Goal: Information Seeking & Learning: Learn about a topic

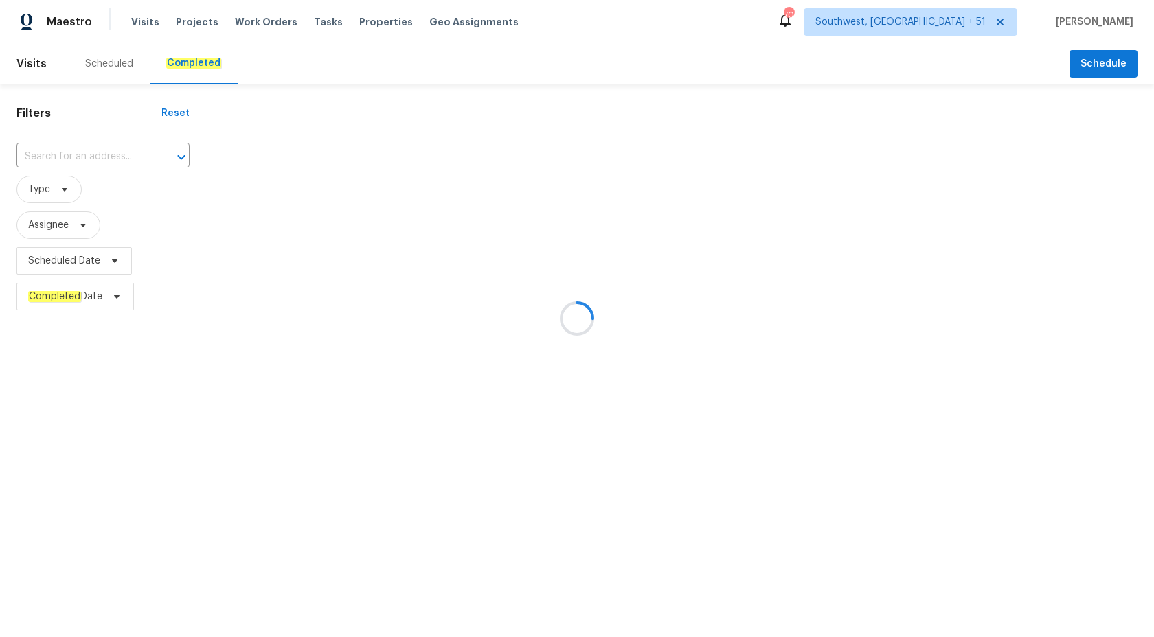
click at [73, 156] on div at bounding box center [577, 318] width 1154 height 637
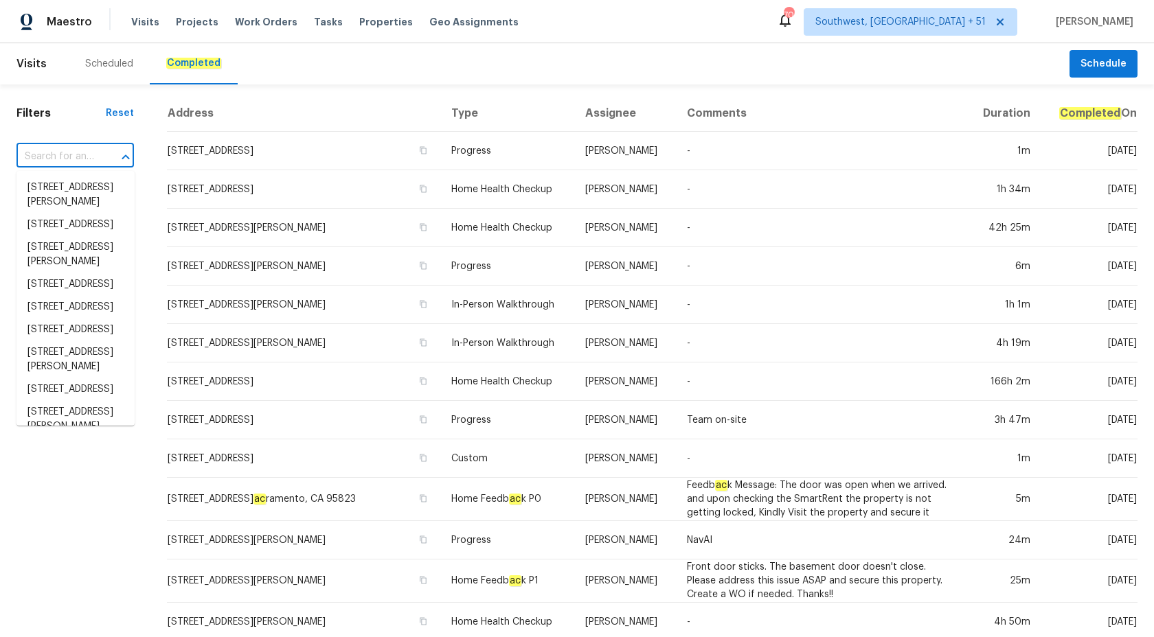
click at [73, 156] on input "text" at bounding box center [55, 156] width 79 height 21
paste input "[STREET_ADDRESS]"
type input "[STREET_ADDRESS]"
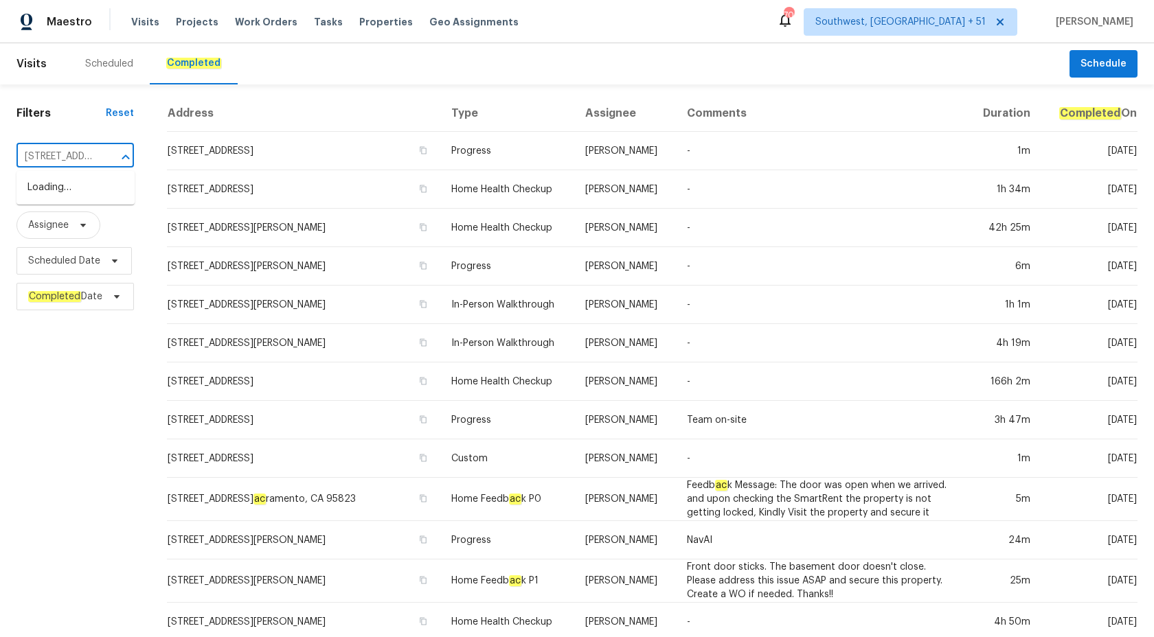
scroll to position [0, 104]
click at [82, 184] on li "[STREET_ADDRESS]" at bounding box center [75, 188] width 118 height 23
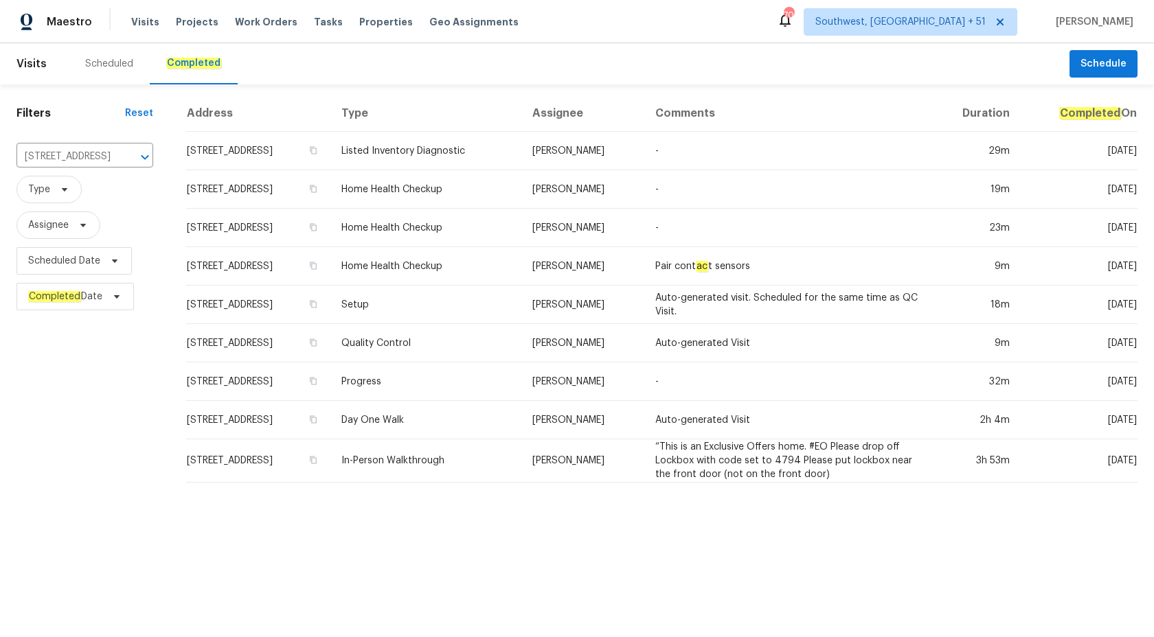
click at [720, 284] on td "Pair cont ac t sensors" at bounding box center [786, 266] width 285 height 38
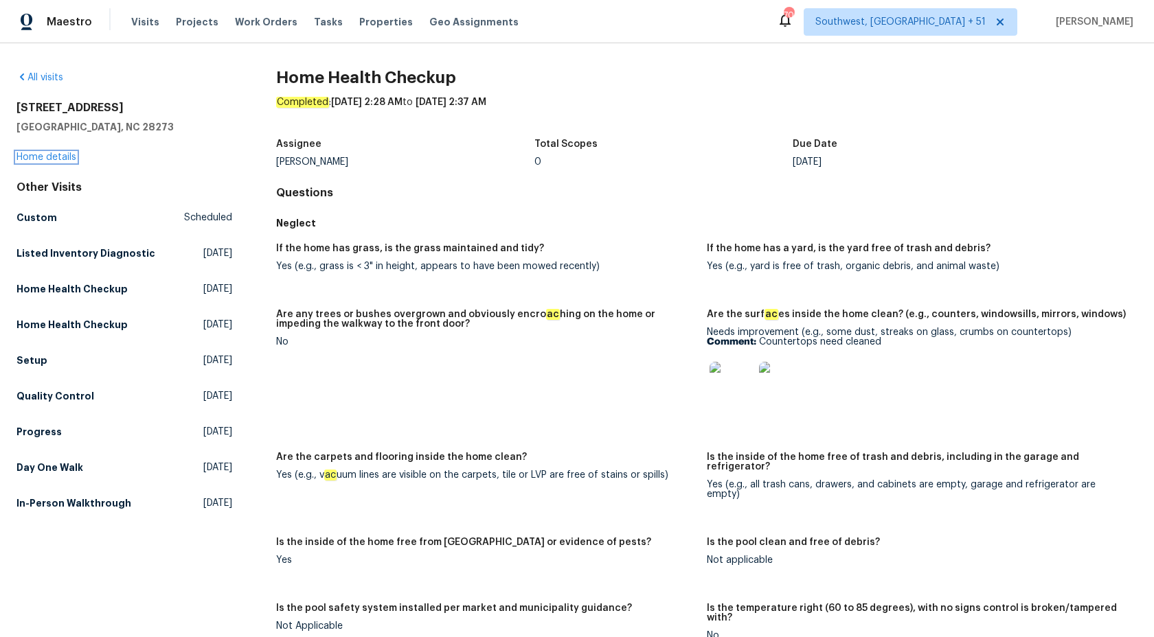
click at [38, 155] on link "Home details" at bounding box center [46, 157] width 60 height 10
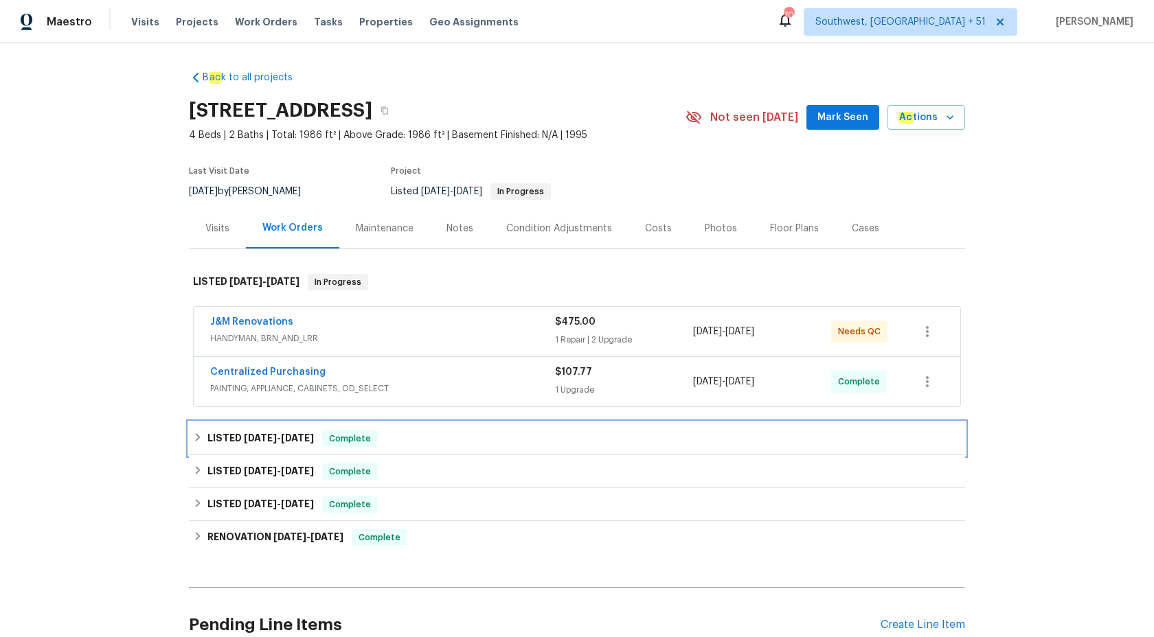
click at [388, 434] on div "LISTED 9/3/25 - 9/10/25 Complete" at bounding box center [577, 439] width 768 height 16
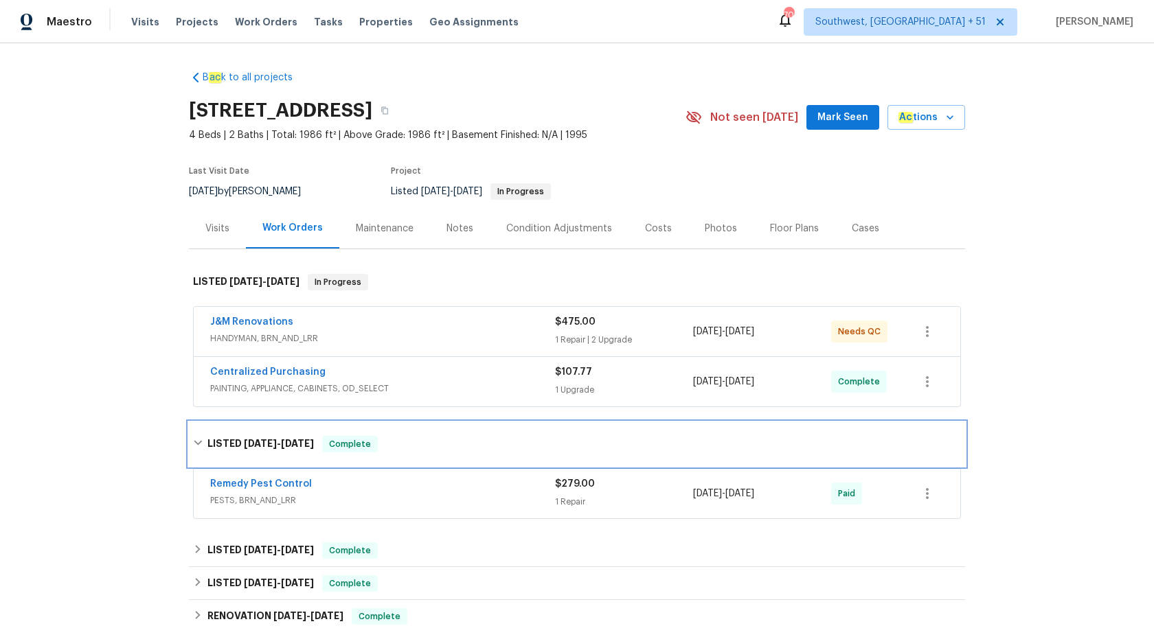
scroll to position [168, 0]
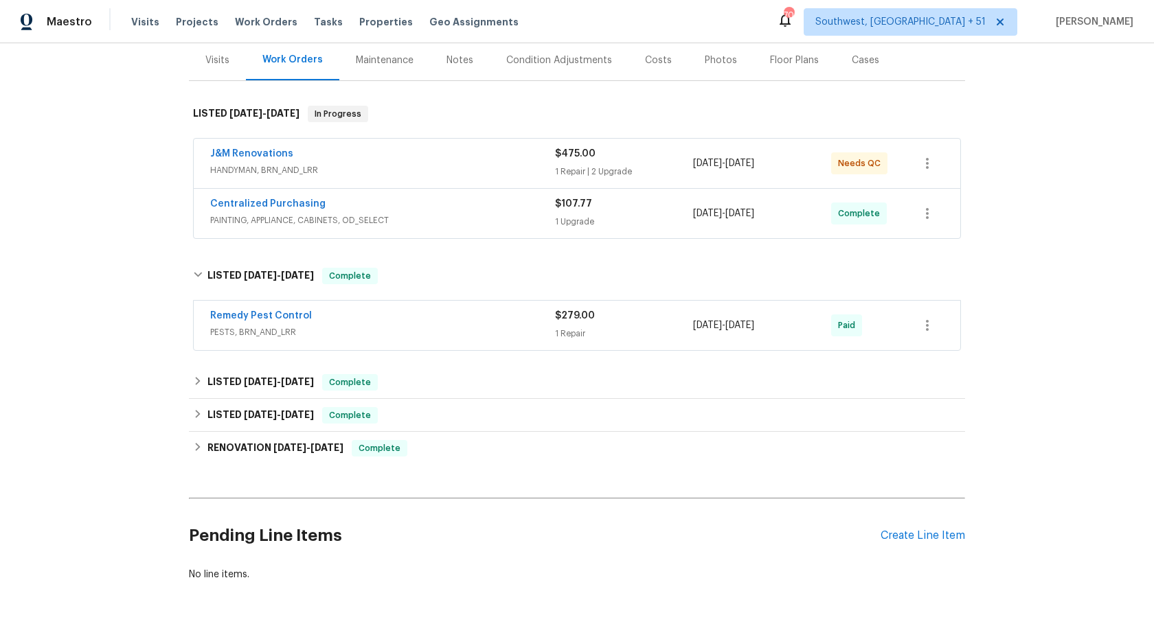
click at [464, 335] on span "PESTS, BRN_AND_LRR" at bounding box center [382, 333] width 345 height 14
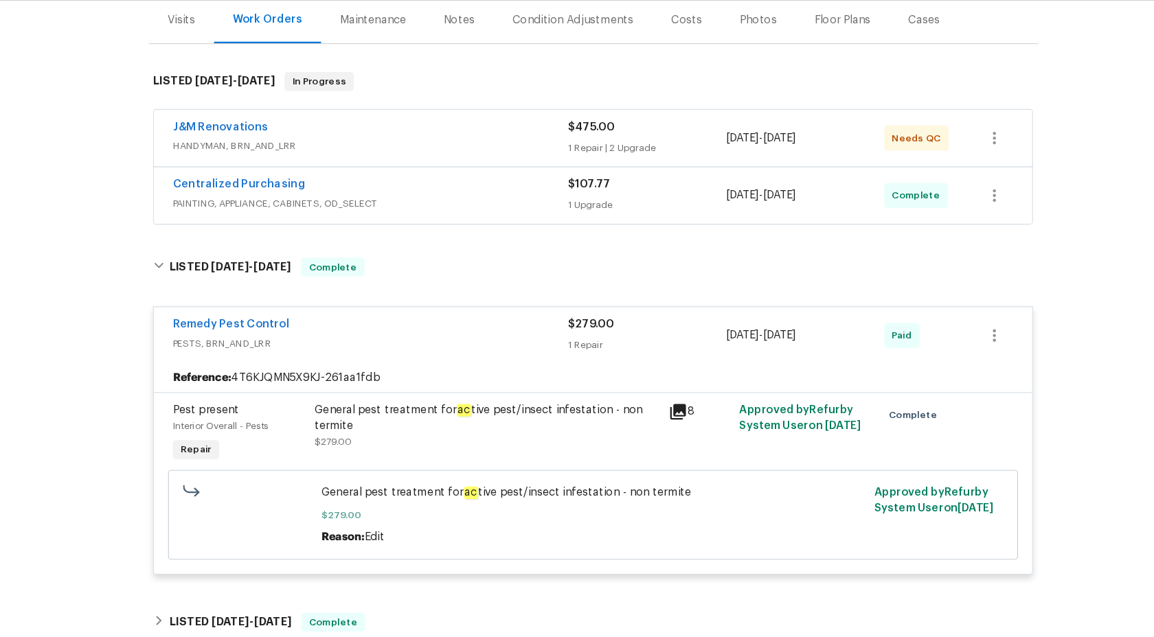
click at [555, 341] on div "1 Repair" at bounding box center [624, 344] width 138 height 14
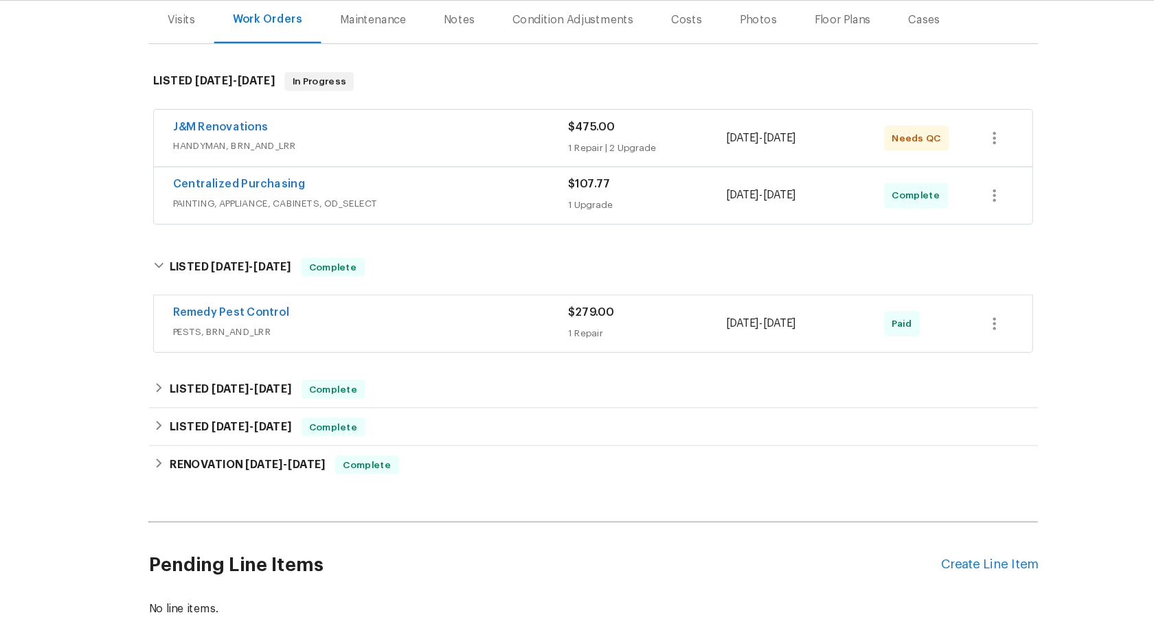
click at [521, 215] on span "PAINTING, APPLIANCE, CABINETS, OD_SELECT" at bounding box center [382, 221] width 345 height 14
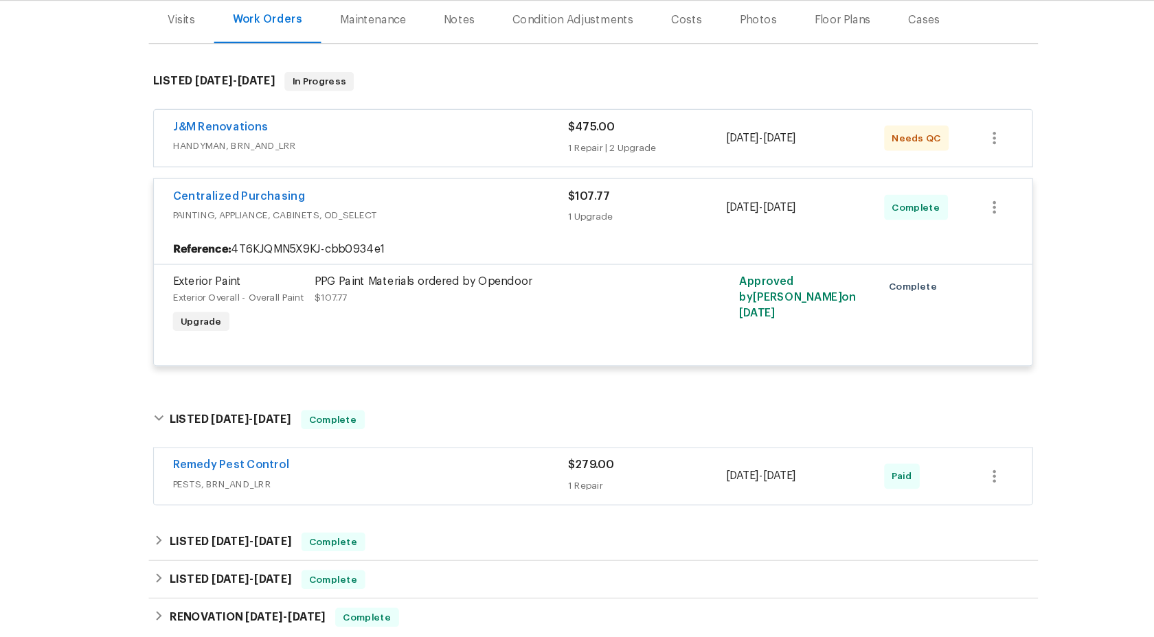
click at [523, 222] on div "Centralized Purchasing" at bounding box center [382, 215] width 345 height 16
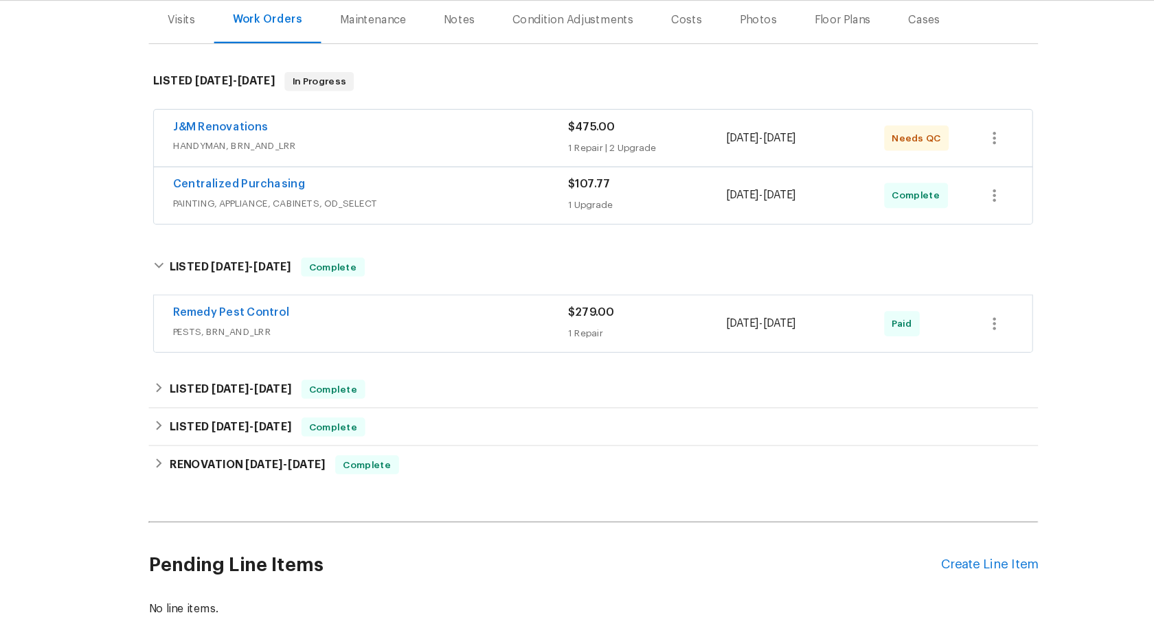
click at [505, 161] on div "J&M Renovations" at bounding box center [382, 155] width 345 height 16
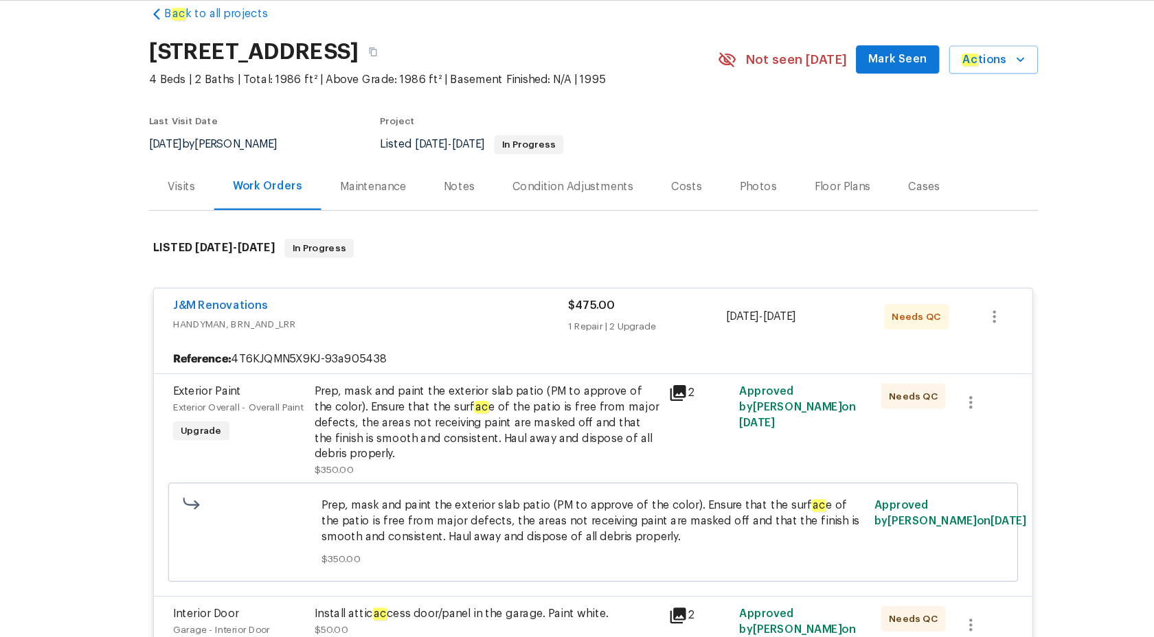
scroll to position [0, 0]
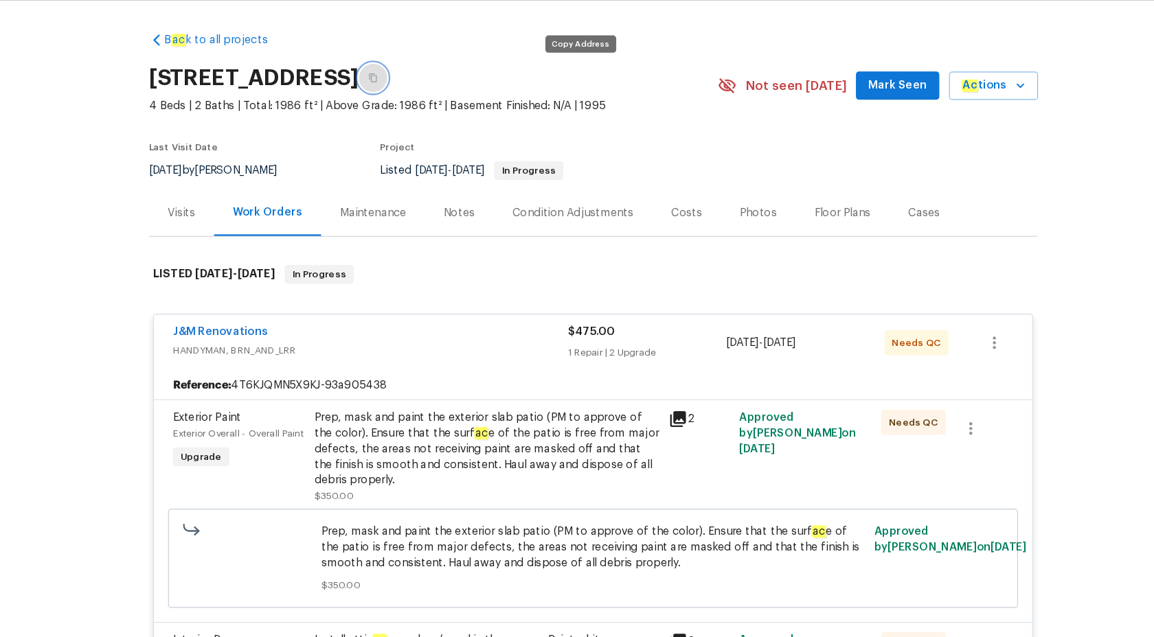
click at [397, 117] on button "button" at bounding box center [384, 110] width 25 height 25
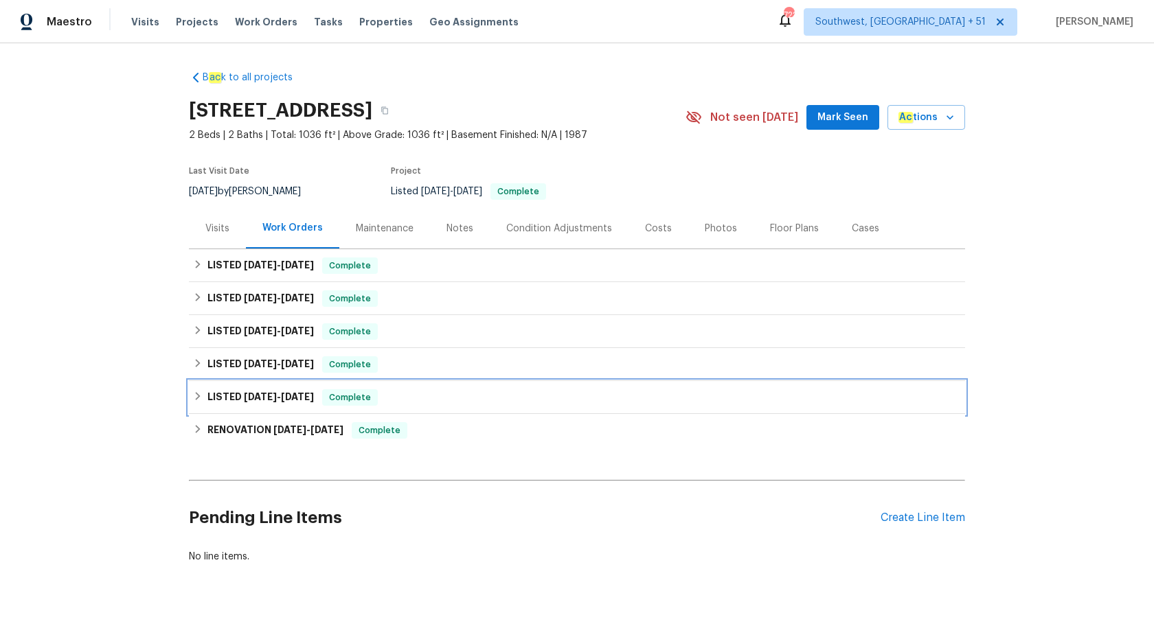
click at [299, 391] on h6 "LISTED [DATE] - [DATE]" at bounding box center [260, 397] width 106 height 16
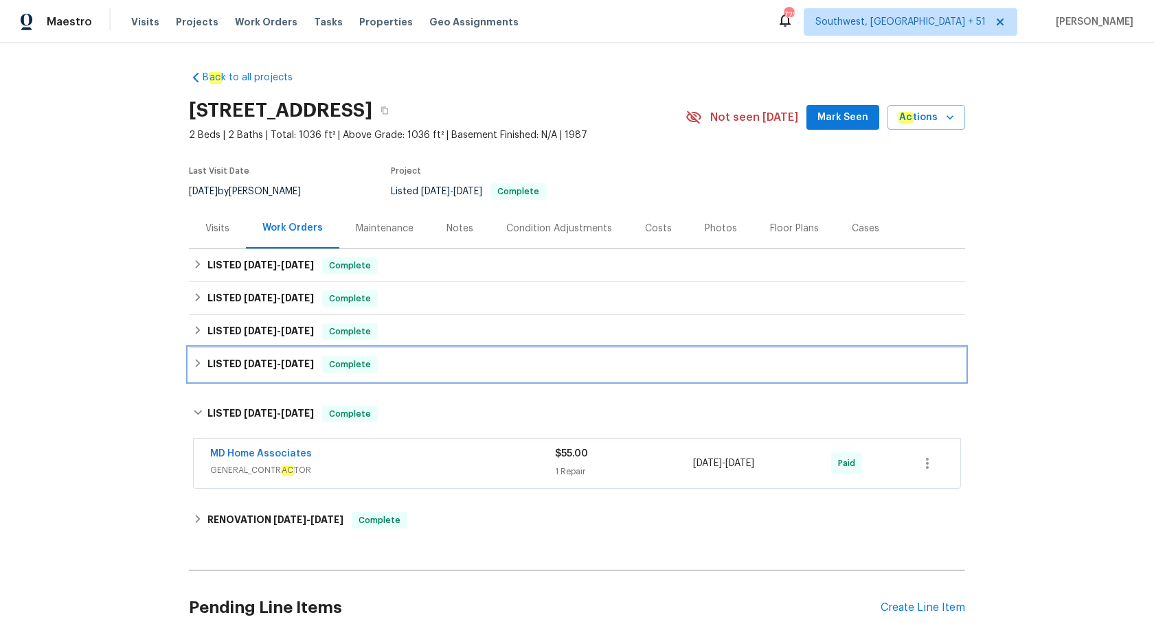
click at [307, 366] on span "[DATE]" at bounding box center [297, 364] width 33 height 10
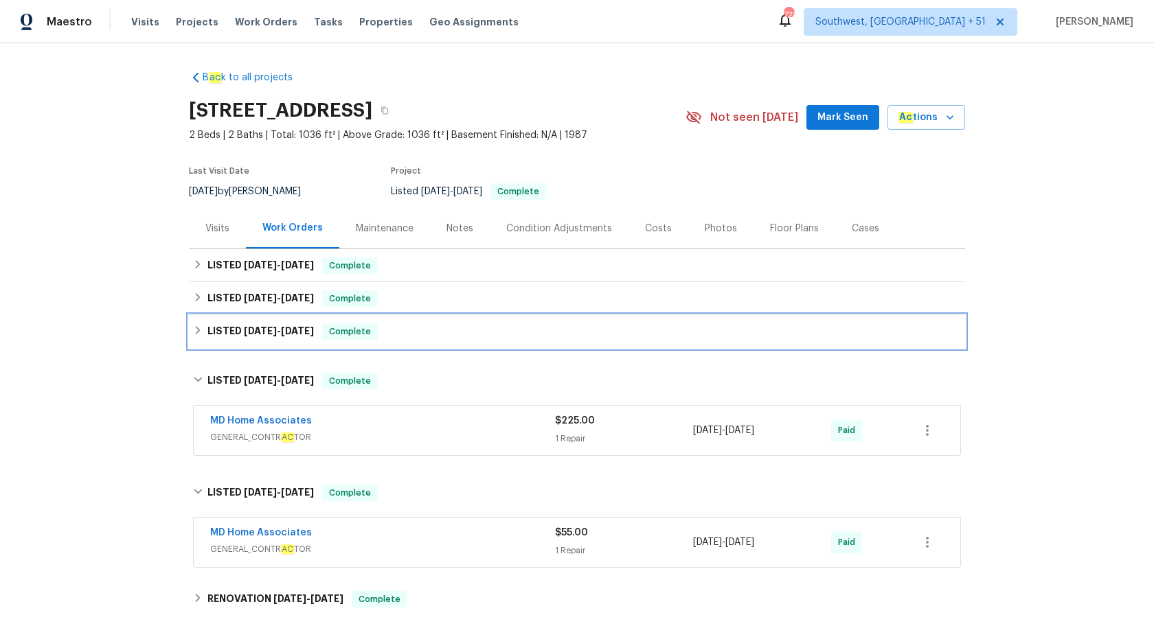
click at [323, 328] on div "Complete" at bounding box center [350, 331] width 56 height 16
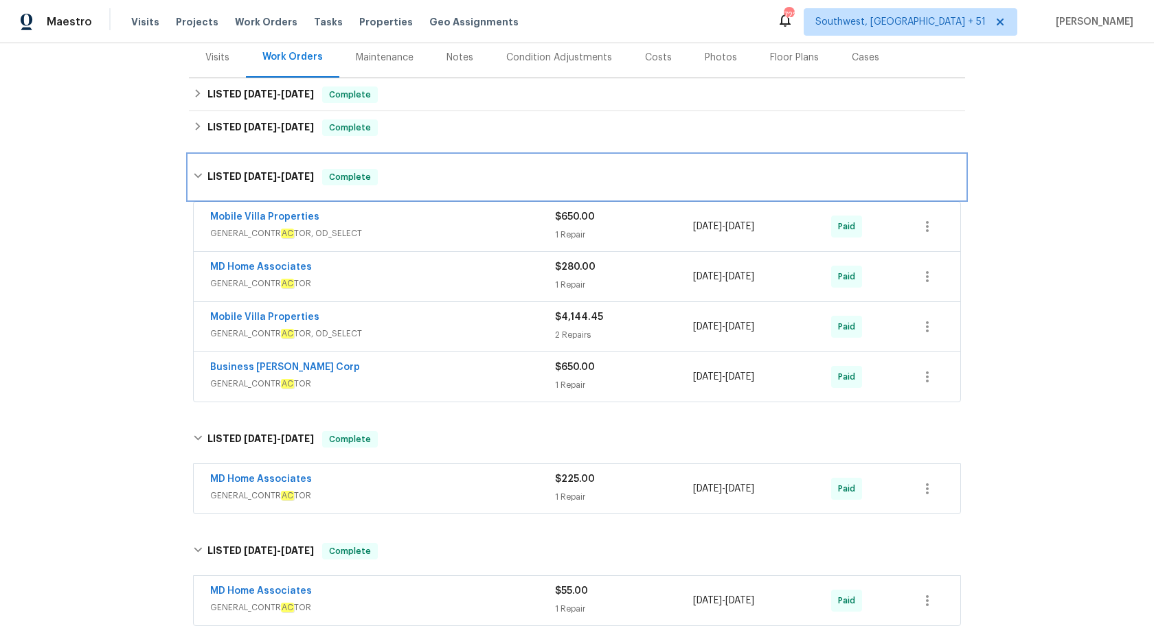
scroll to position [186, 0]
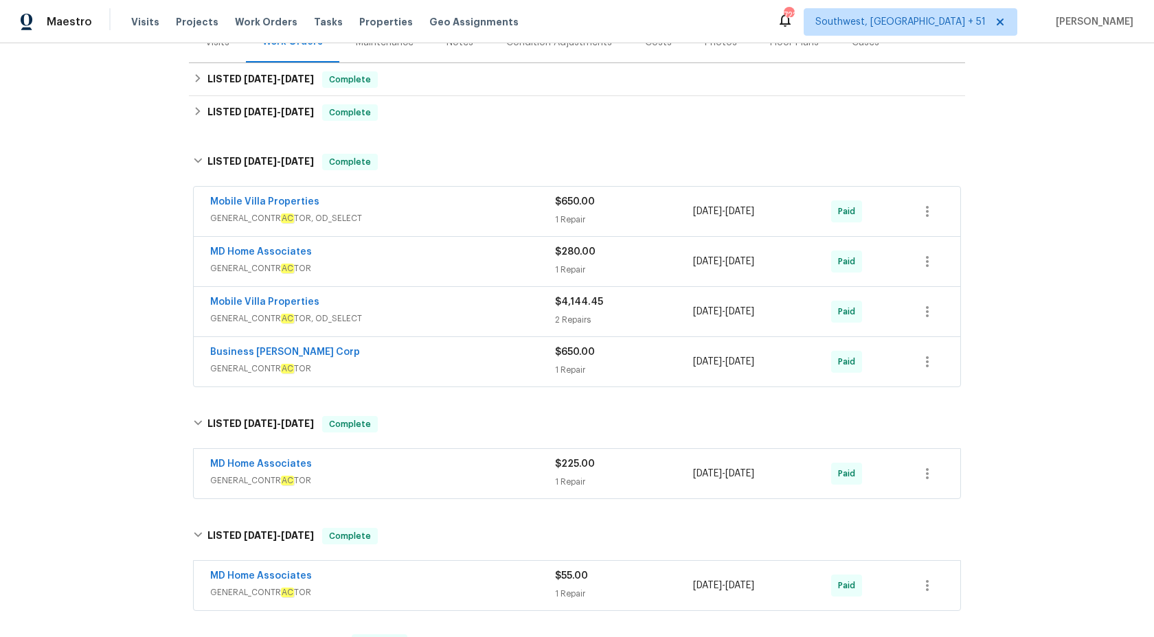
click at [391, 479] on span "GENERAL_CONTR AC TOR" at bounding box center [382, 481] width 345 height 14
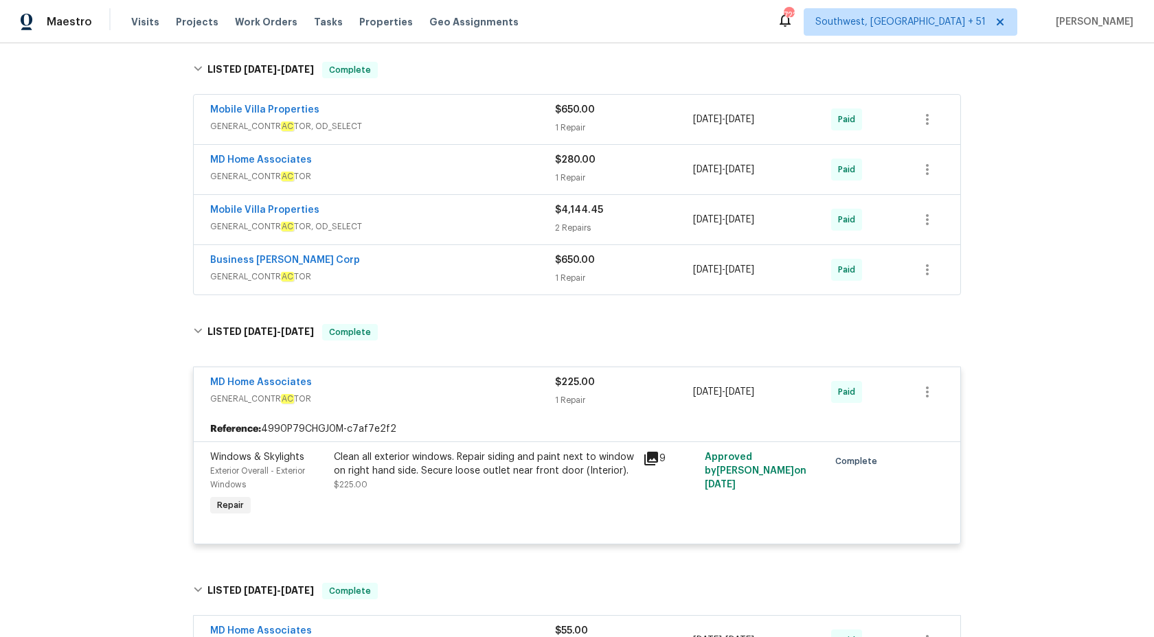
scroll to position [323, 0]
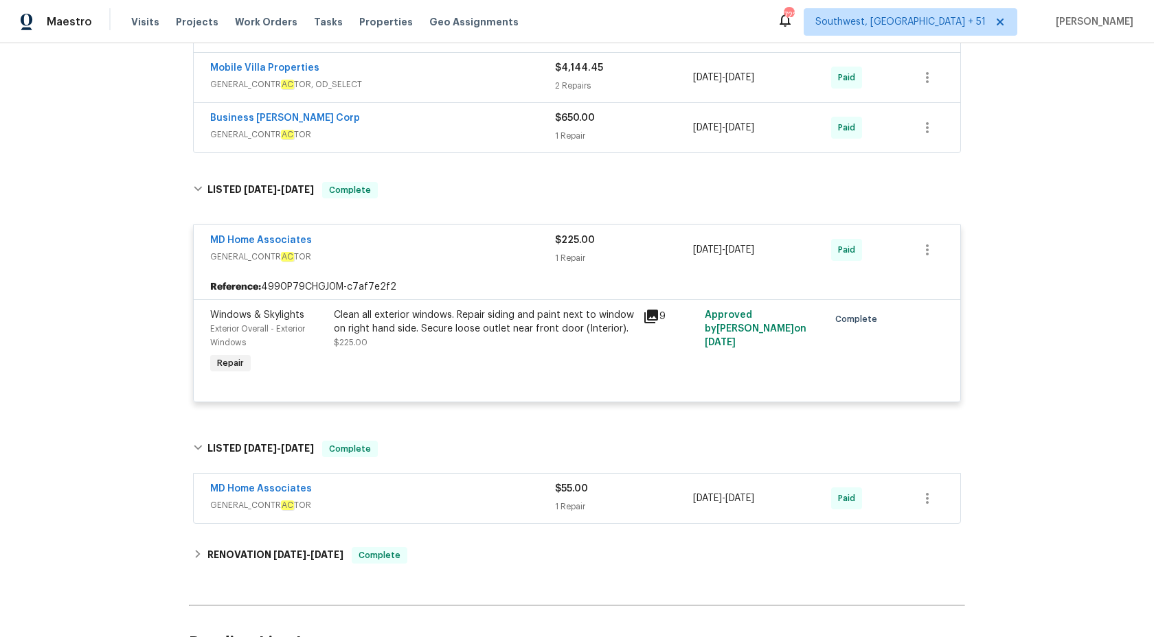
click at [399, 502] on span "GENERAL_CONTR AC TOR" at bounding box center [382, 506] width 345 height 14
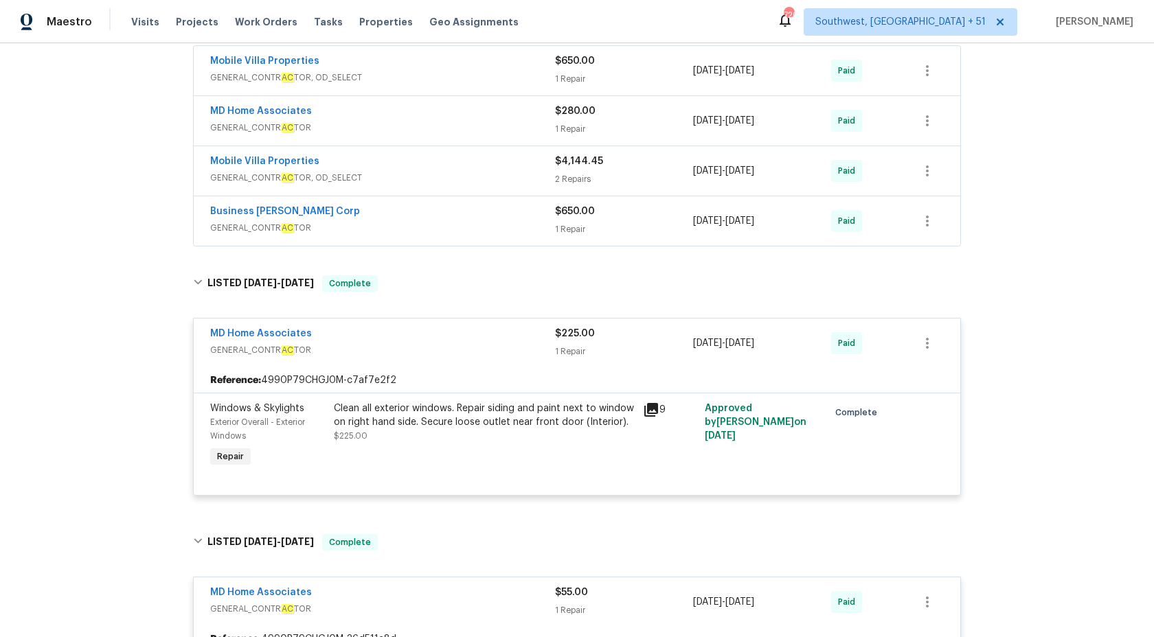
scroll to position [334, 0]
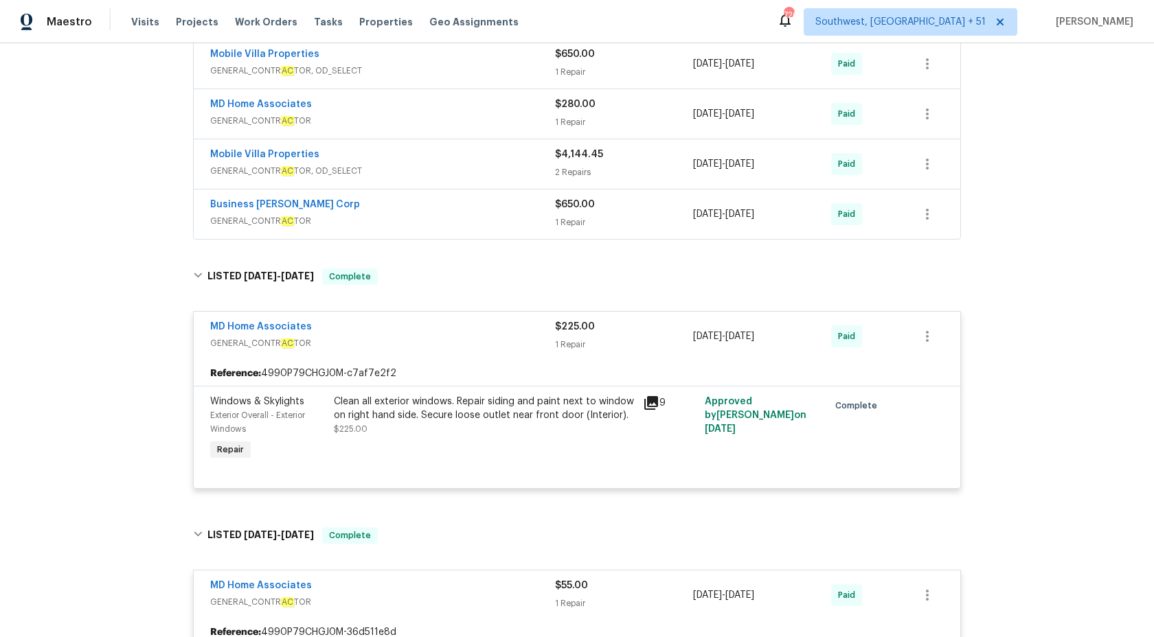
click at [545, 202] on div "Business [PERSON_NAME] Corp" at bounding box center [382, 206] width 345 height 16
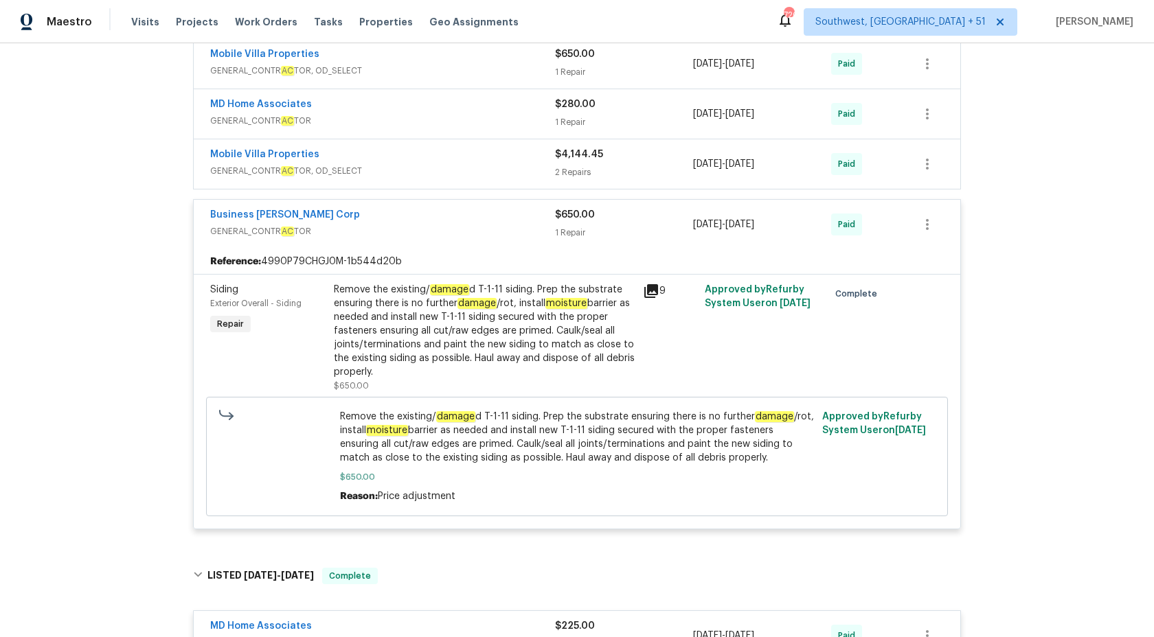
click at [538, 237] on span "GENERAL_CONTR AC TOR" at bounding box center [382, 232] width 345 height 14
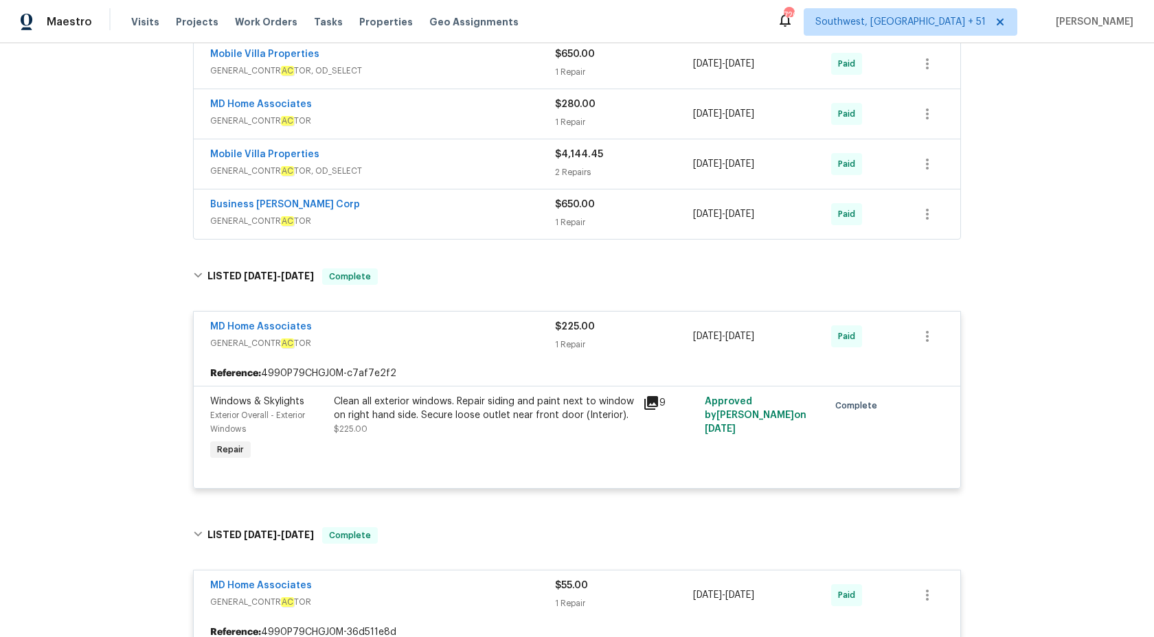
click at [509, 160] on div "Mobile Villa Properties" at bounding box center [382, 156] width 345 height 16
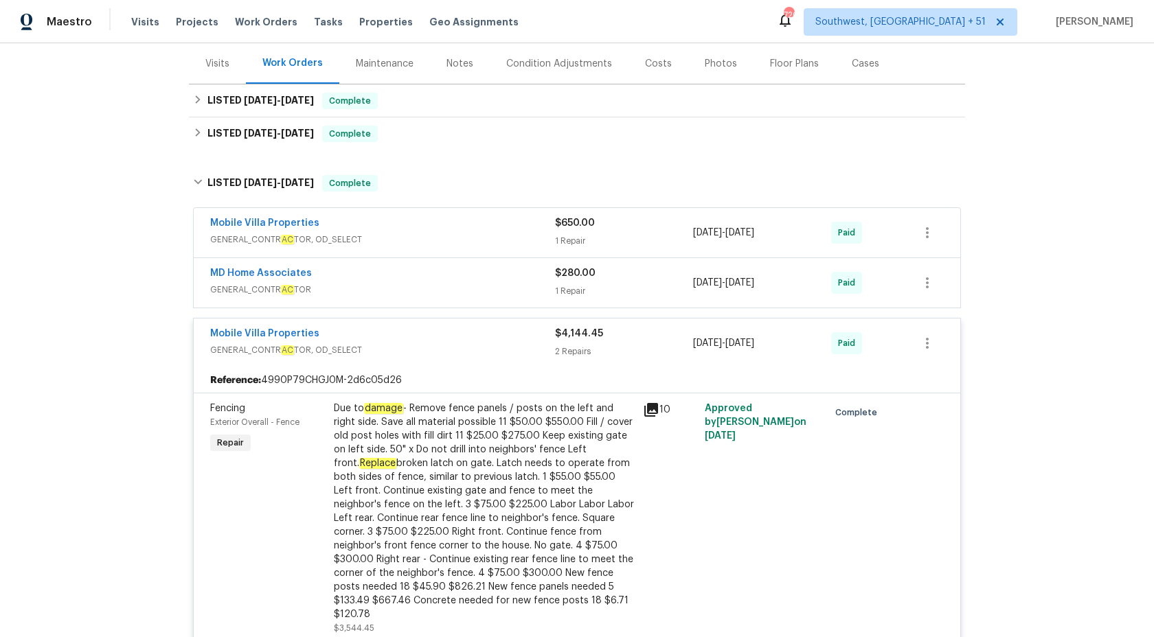
scroll to position [141, 0]
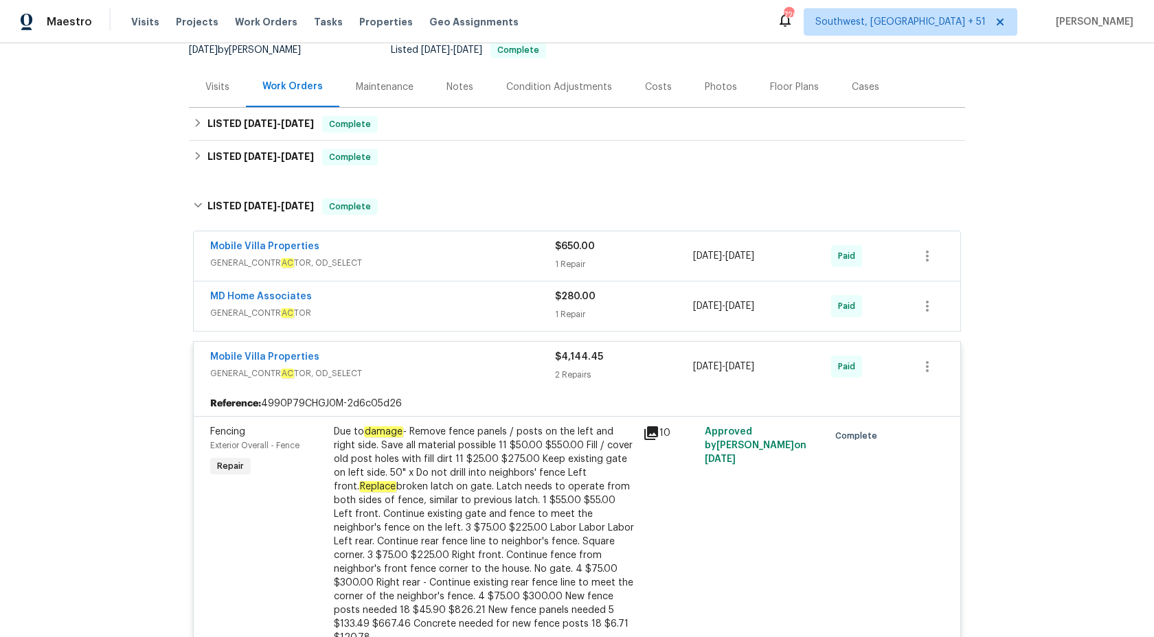
click at [451, 311] on span "GENERAL_CONTR AC TOR" at bounding box center [382, 313] width 345 height 14
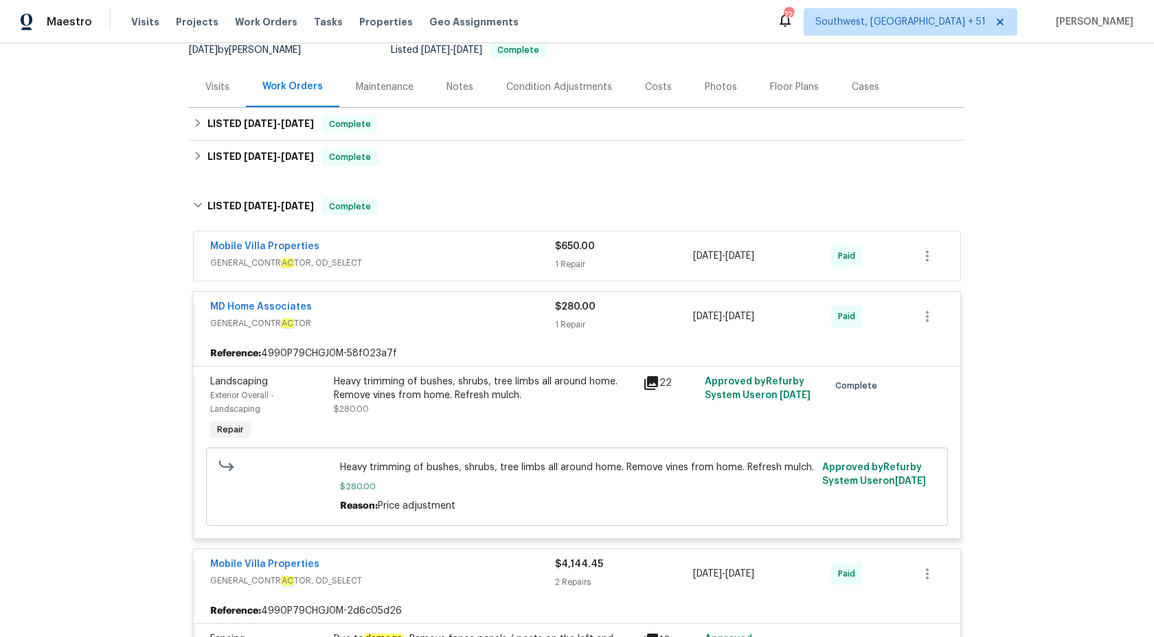
click at [470, 250] on div "Mobile Villa Properties" at bounding box center [382, 248] width 345 height 16
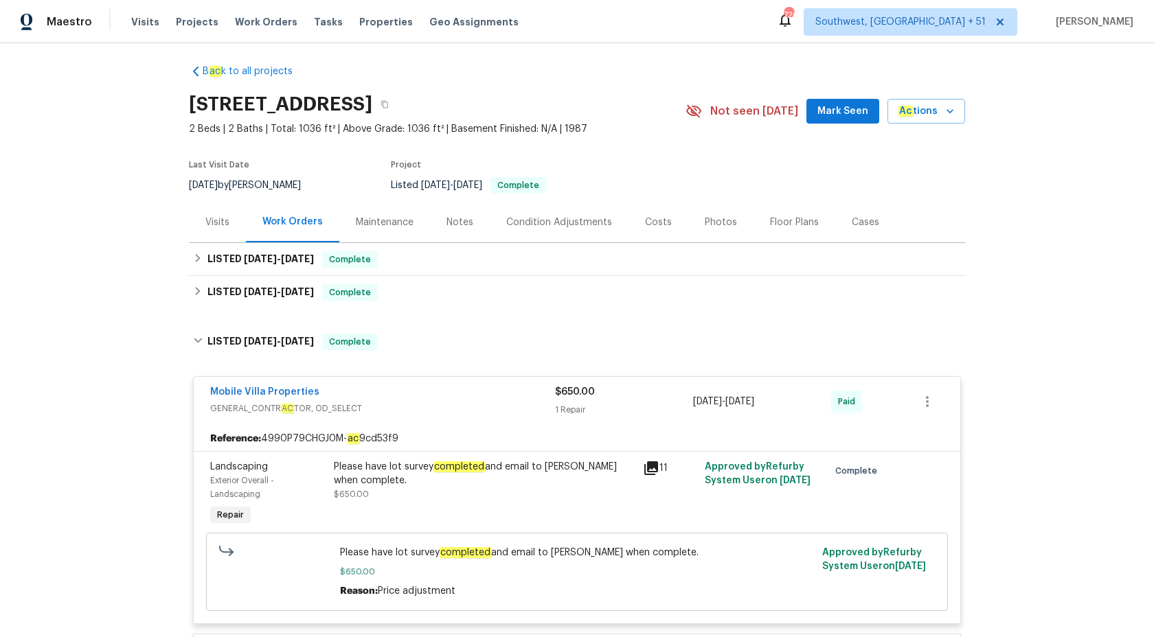
scroll to position [5, 0]
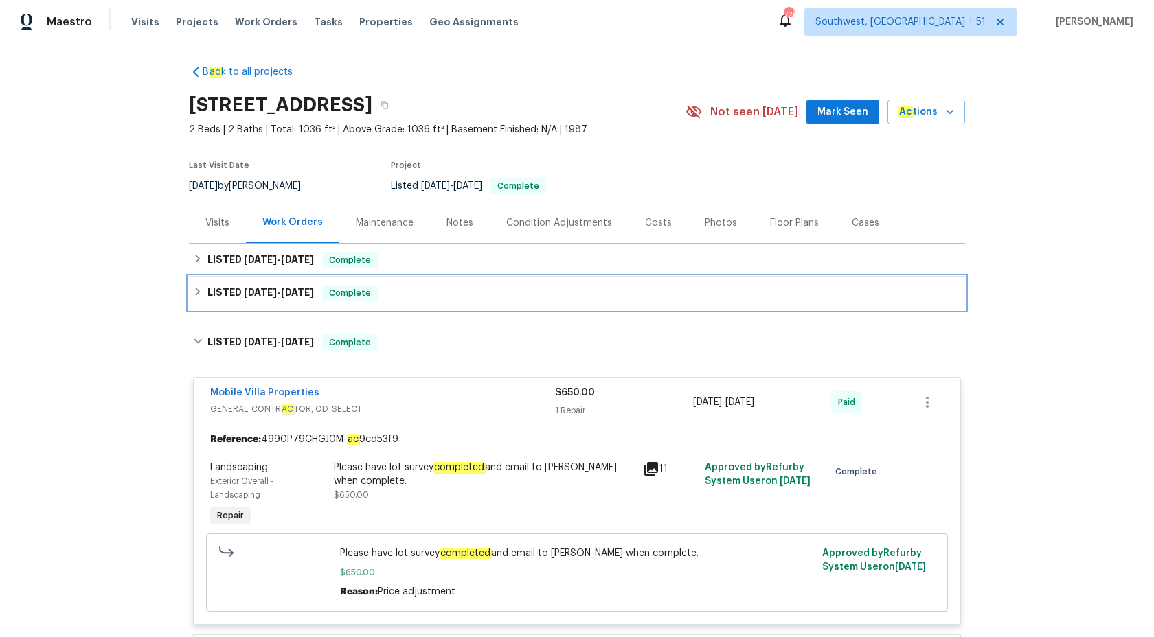
click at [385, 292] on div "LISTED [DATE] - [DATE] Complete" at bounding box center [577, 293] width 768 height 16
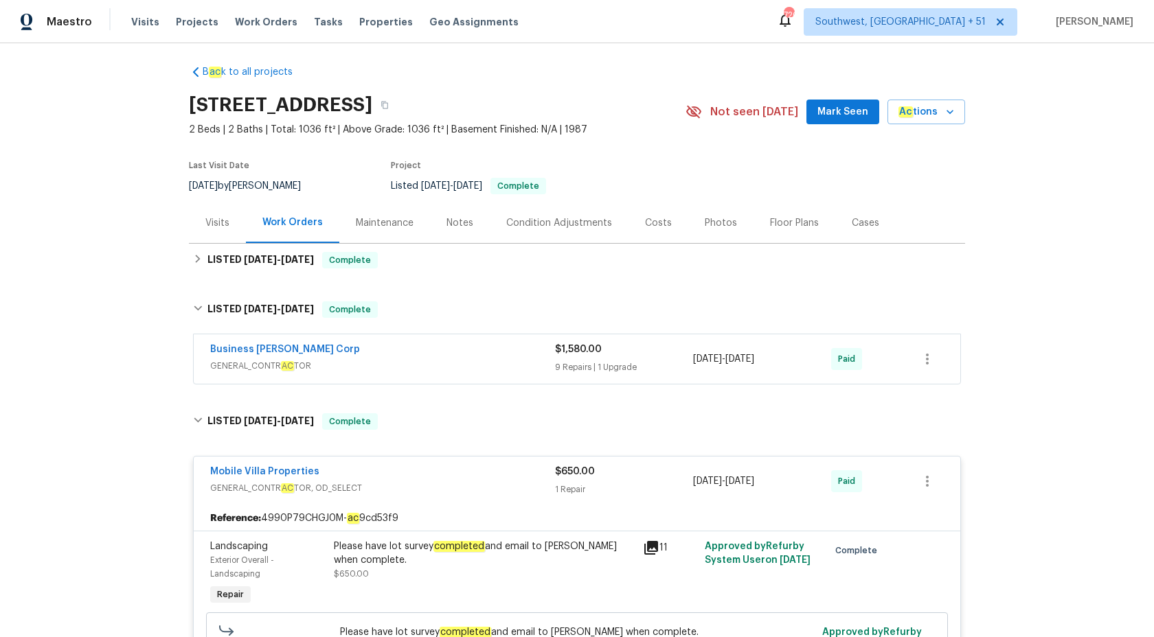
click at [453, 346] on div "Business [PERSON_NAME] Corp" at bounding box center [382, 351] width 345 height 16
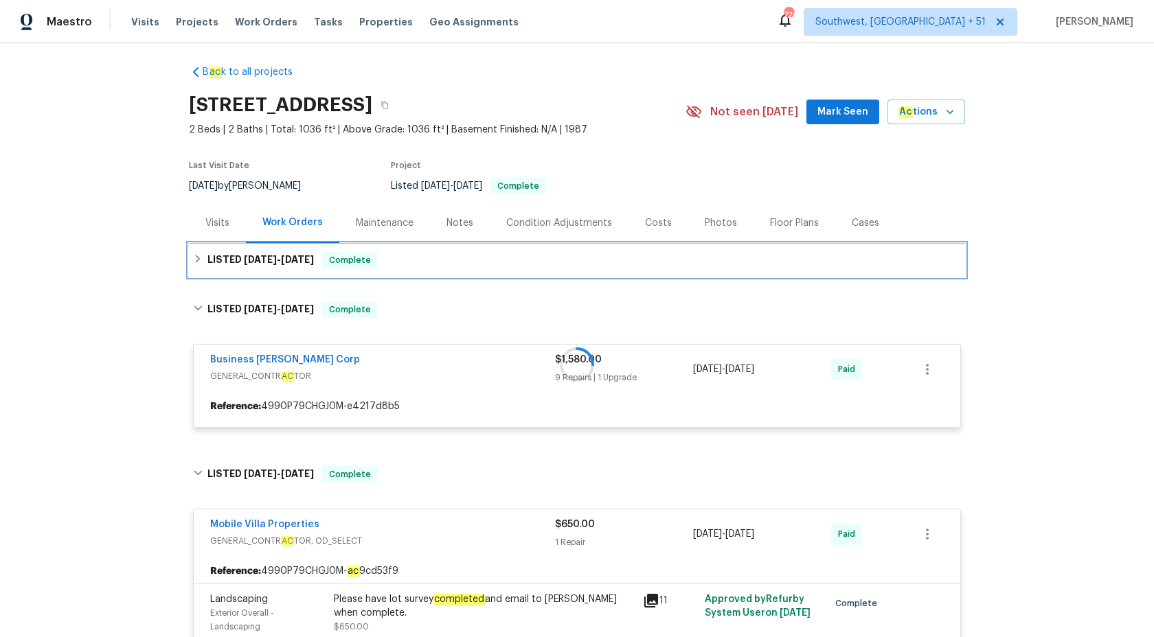
click at [372, 257] on span "Complete" at bounding box center [349, 260] width 53 height 14
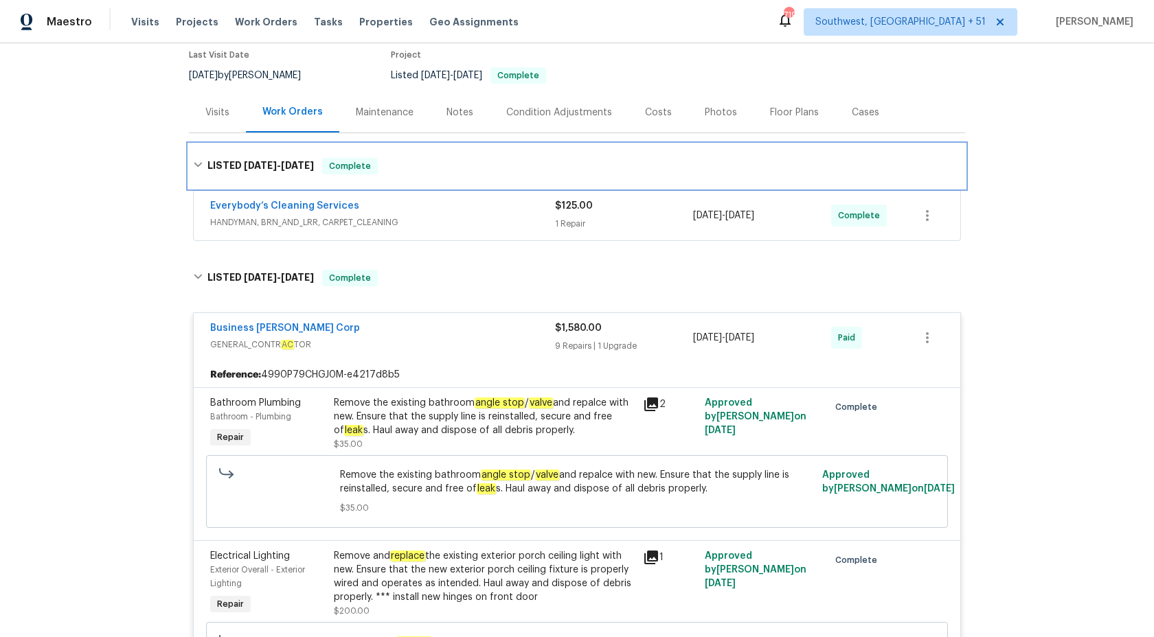
scroll to position [0, 0]
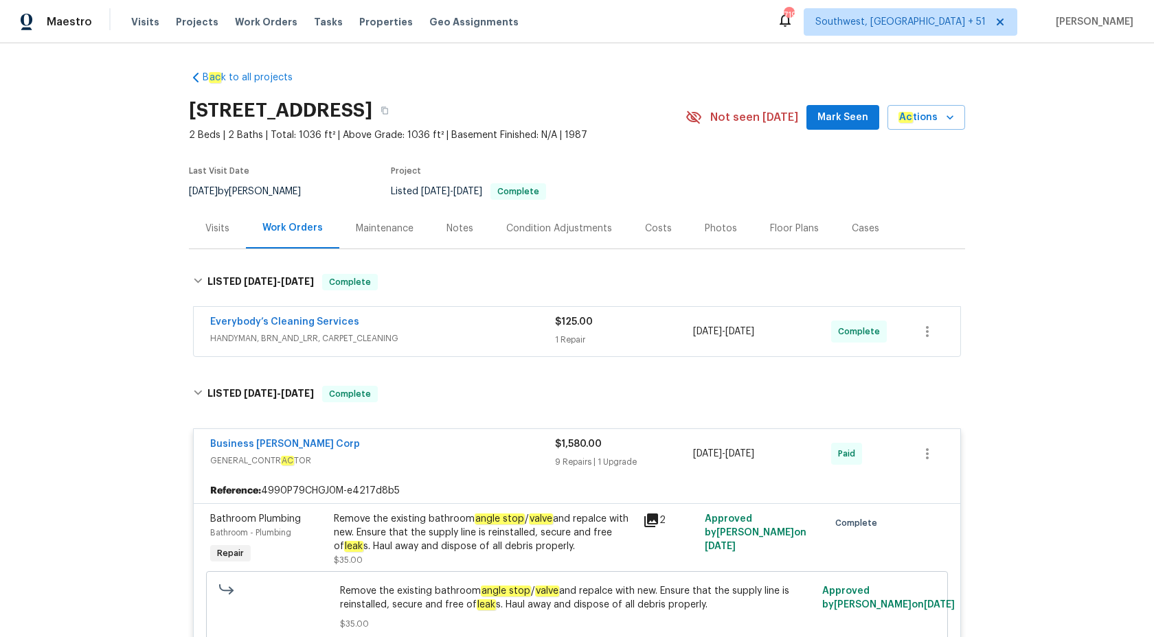
click at [555, 455] on div "9 Repairs | 1 Upgrade" at bounding box center [624, 462] width 138 height 14
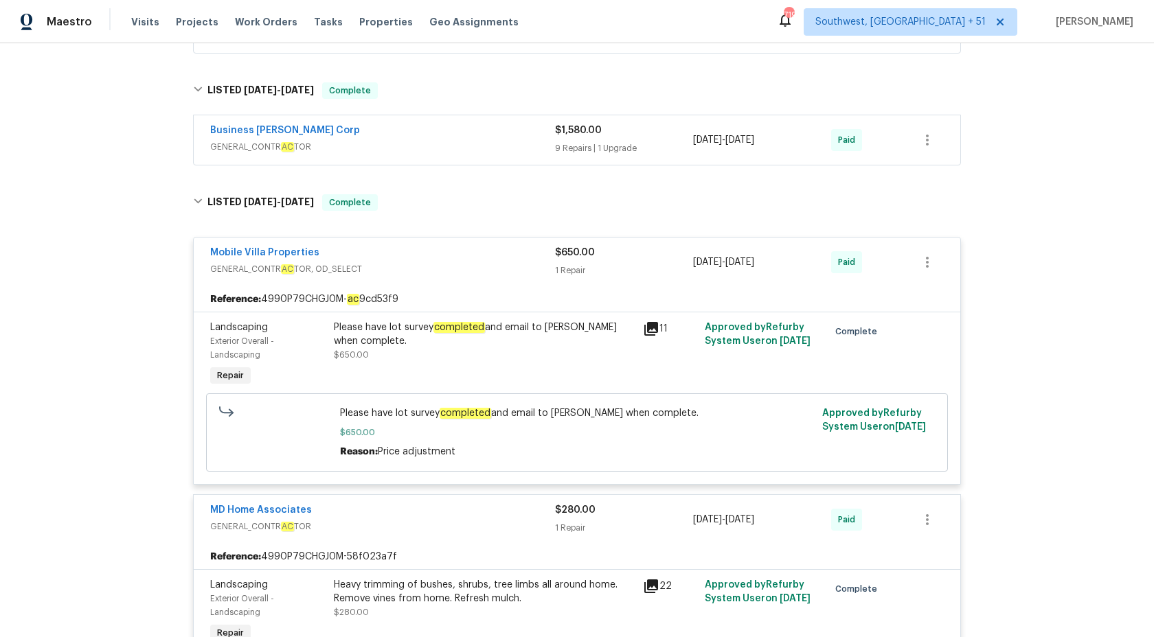
scroll to position [410, 0]
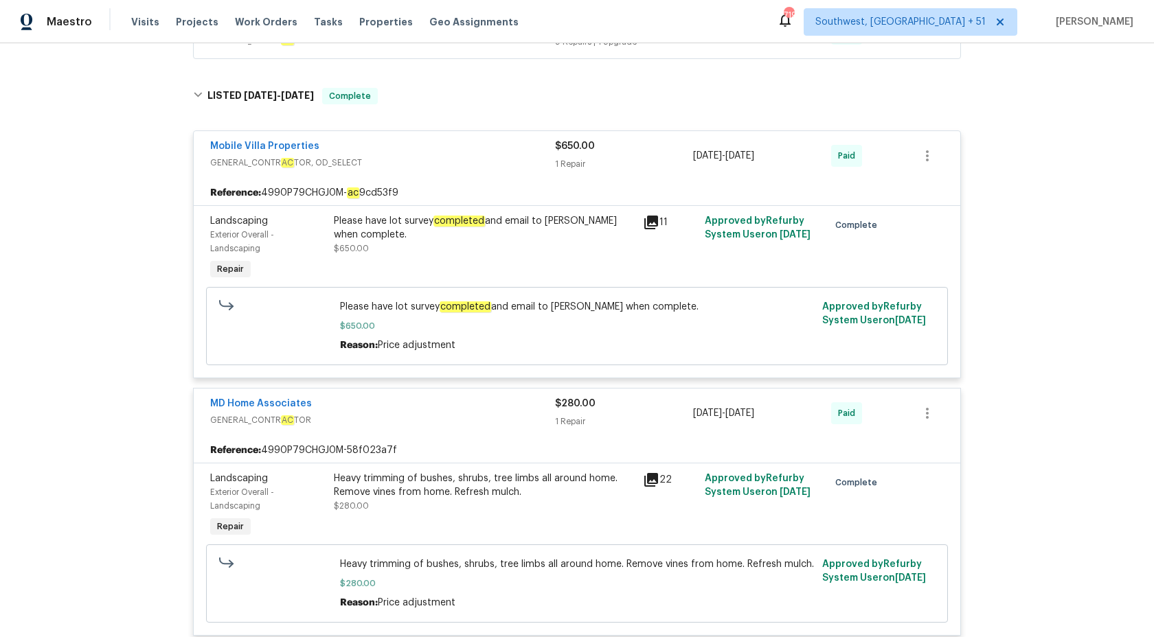
click at [569, 163] on div "1 Repair" at bounding box center [624, 164] width 138 height 14
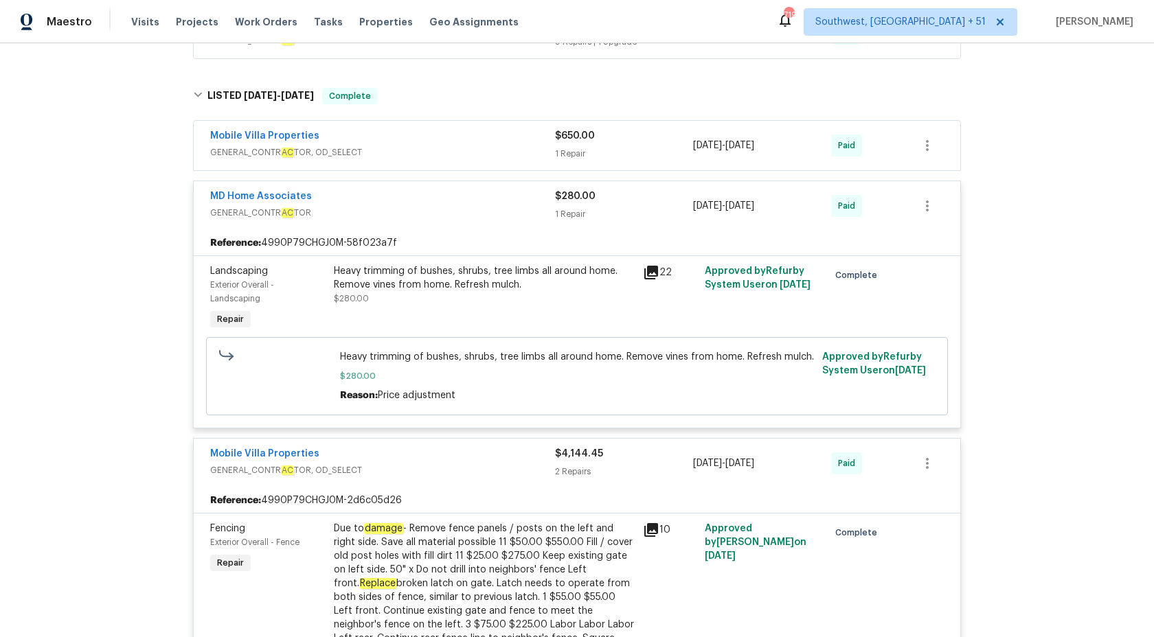
click at [571, 199] on span "$280.00" at bounding box center [575, 197] width 41 height 10
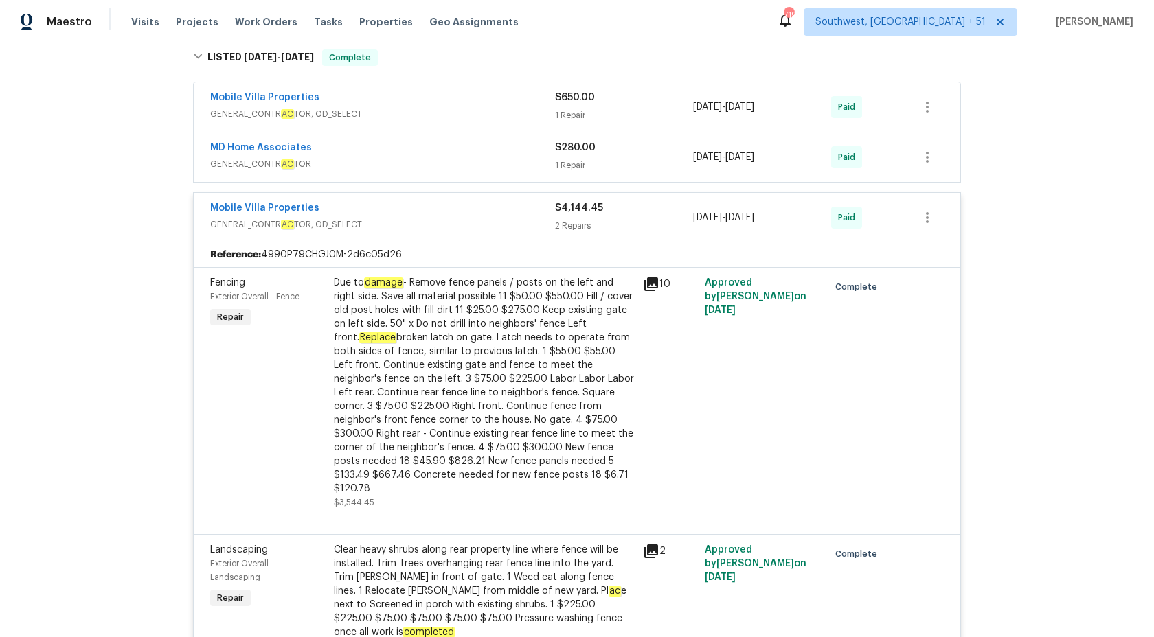
scroll to position [427, 0]
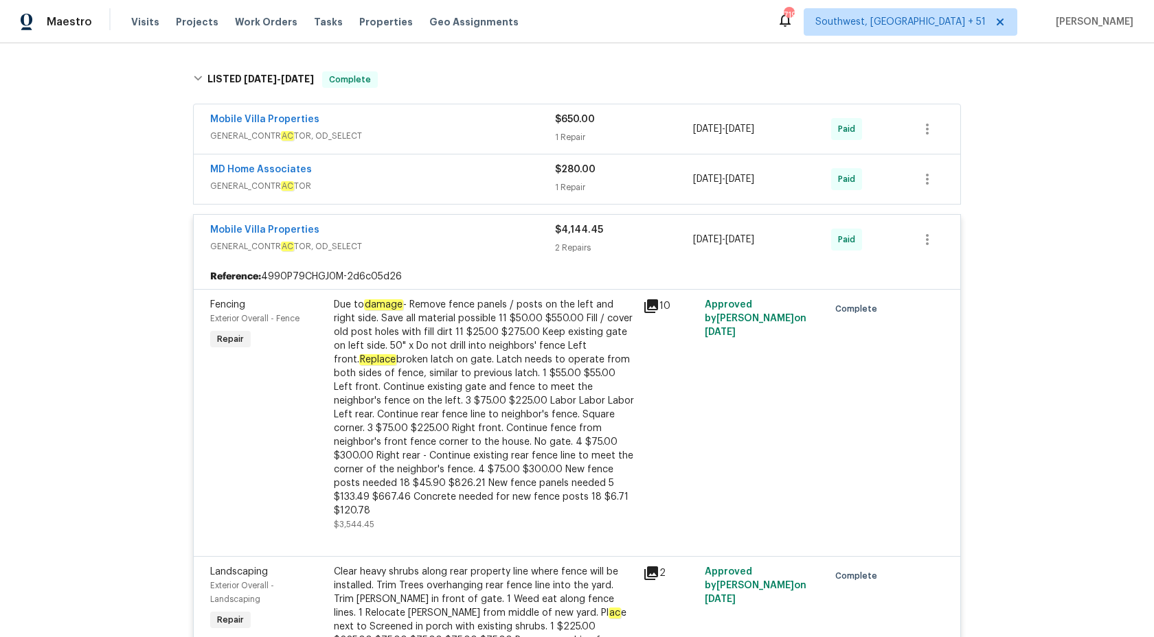
click at [591, 230] on span "$4,144.45" at bounding box center [579, 230] width 48 height 10
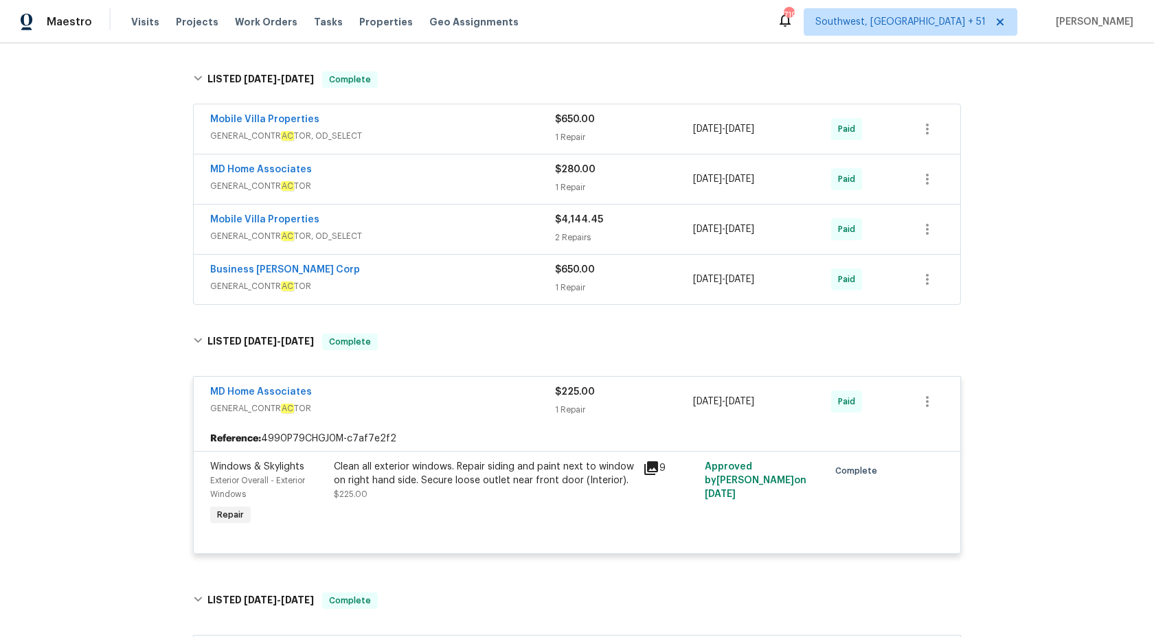
click at [591, 231] on div "2 Repairs" at bounding box center [624, 238] width 138 height 14
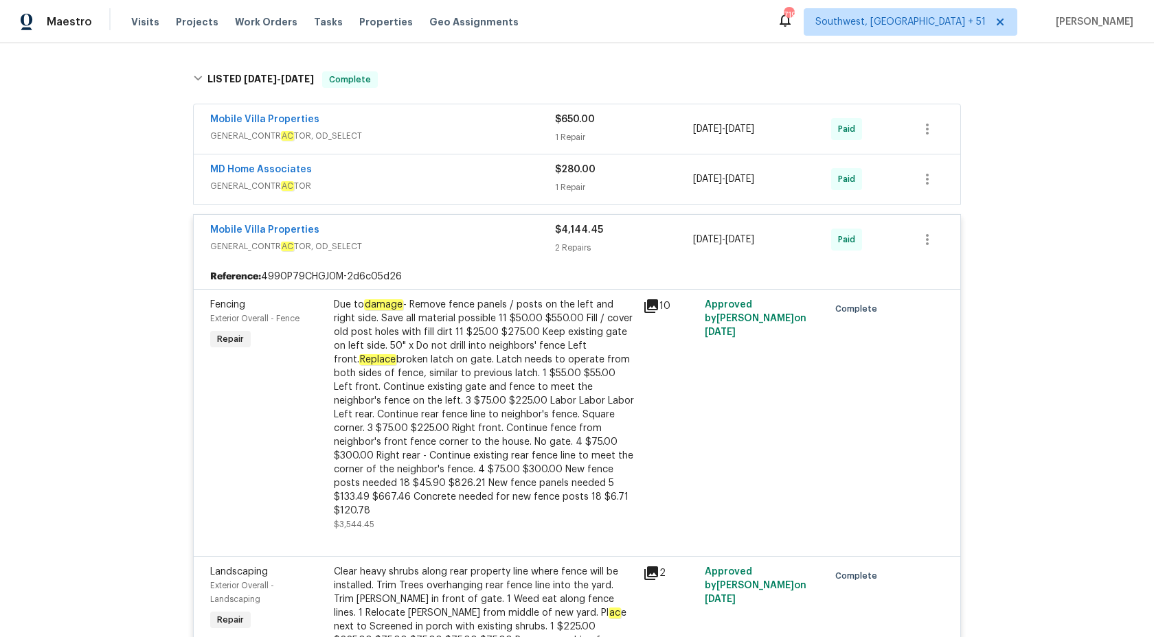
click at [591, 231] on span "$4,144.45" at bounding box center [579, 230] width 48 height 10
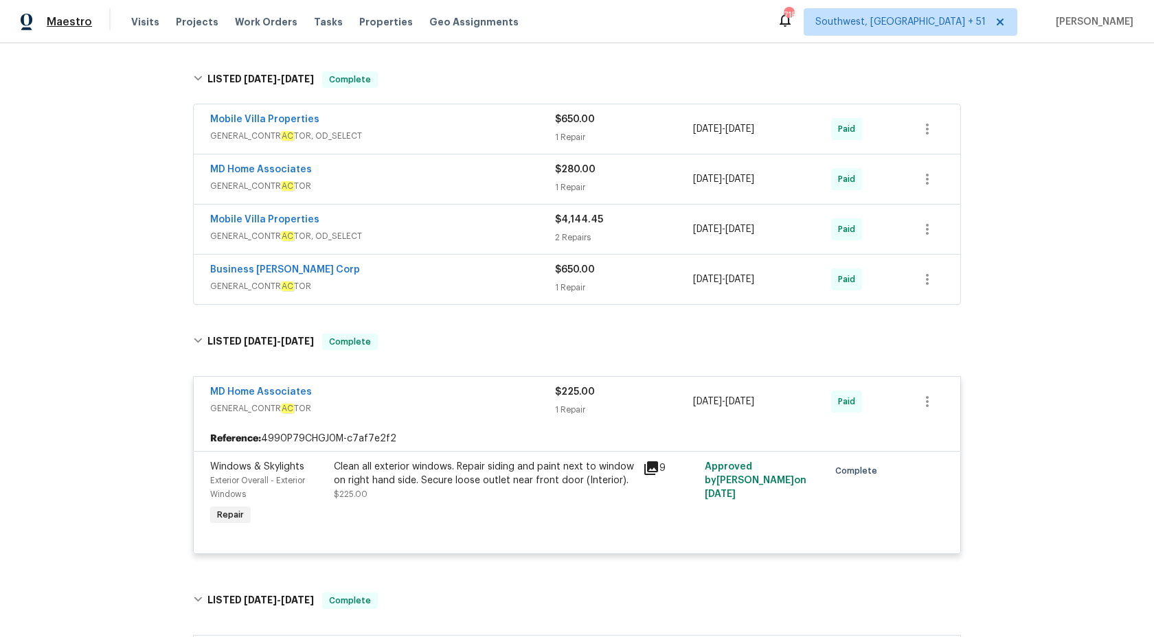
click at [62, 25] on span "Maestro" at bounding box center [69, 22] width 45 height 14
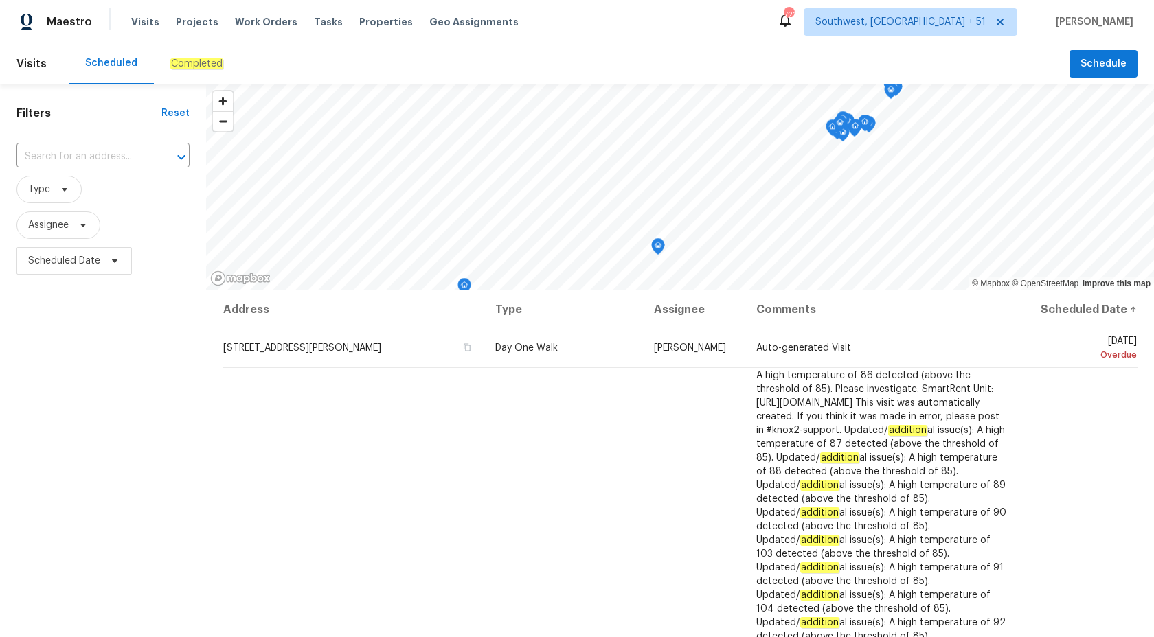
click at [181, 65] on em "Completed" at bounding box center [196, 63] width 53 height 11
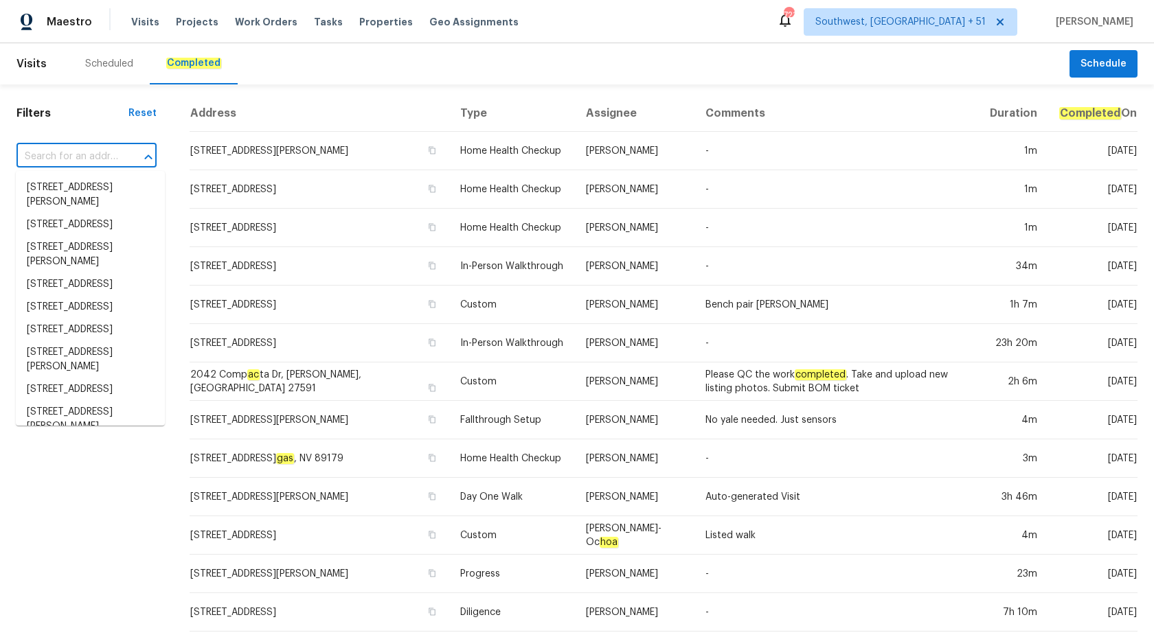
click at [73, 151] on input "text" at bounding box center [67, 156] width 102 height 21
paste input "104 Mossbark Ln, Chapel Hill, NC 27514"
type input "104 Mossbark Ln, Chapel Hill, NC 27514"
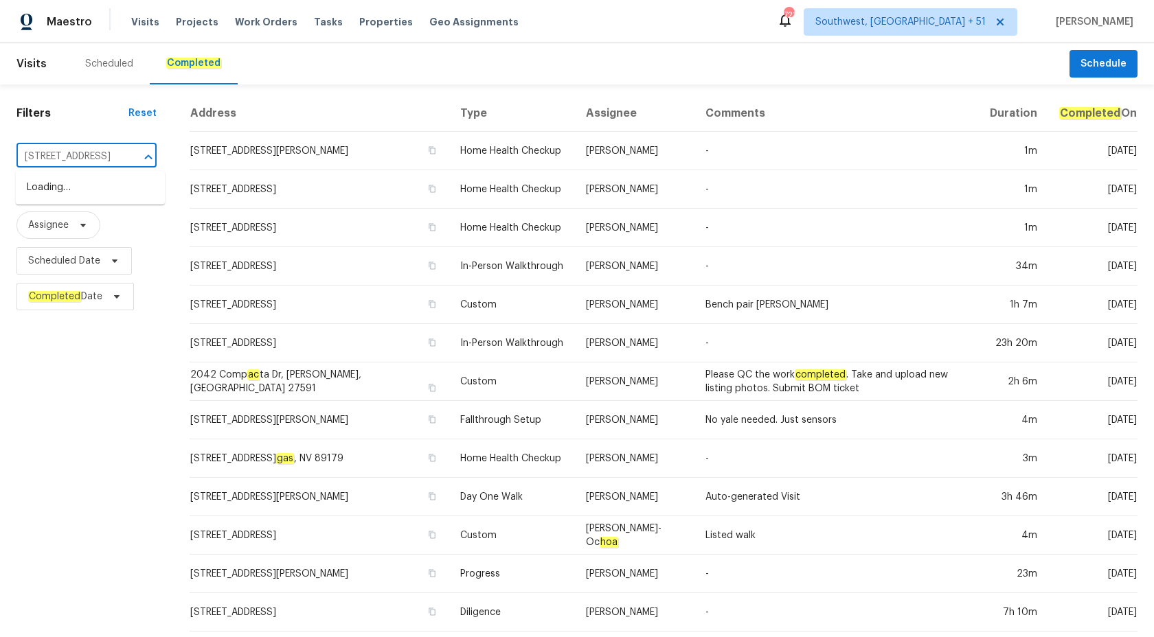
scroll to position [0, 73]
click at [73, 199] on li "104 Mossbark Ln, Chapel Hill, NC 27514" at bounding box center [90, 188] width 149 height 23
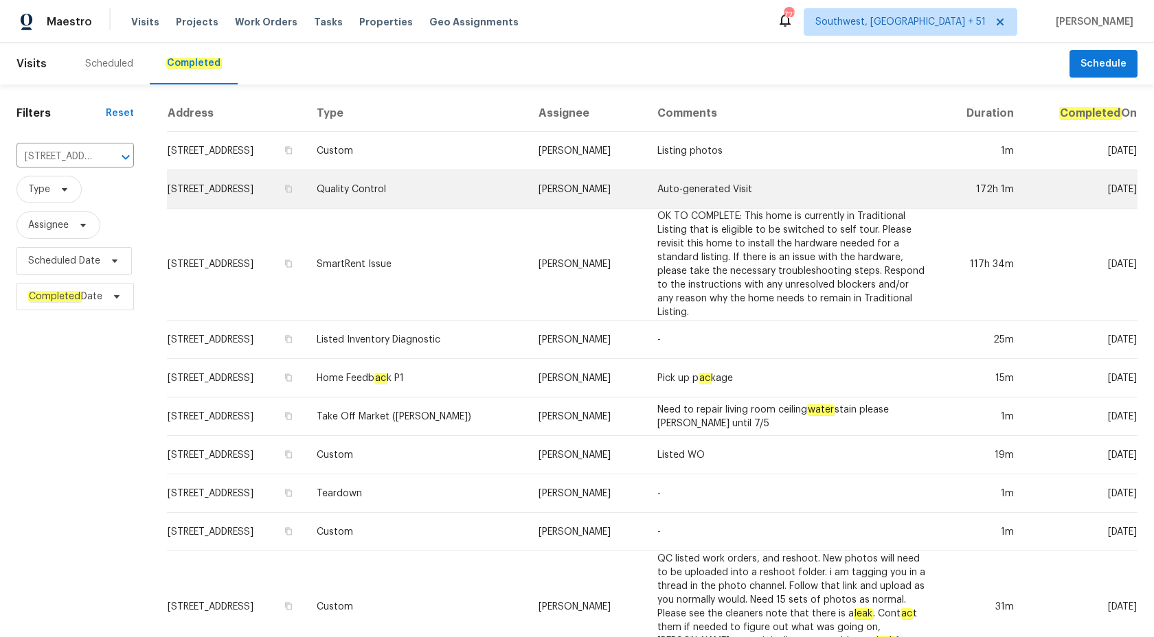
drag, startPoint x: 591, startPoint y: 190, endPoint x: 623, endPoint y: 200, distance: 33.7
click at [623, 200] on td "Lee Privette" at bounding box center [586, 189] width 119 height 38
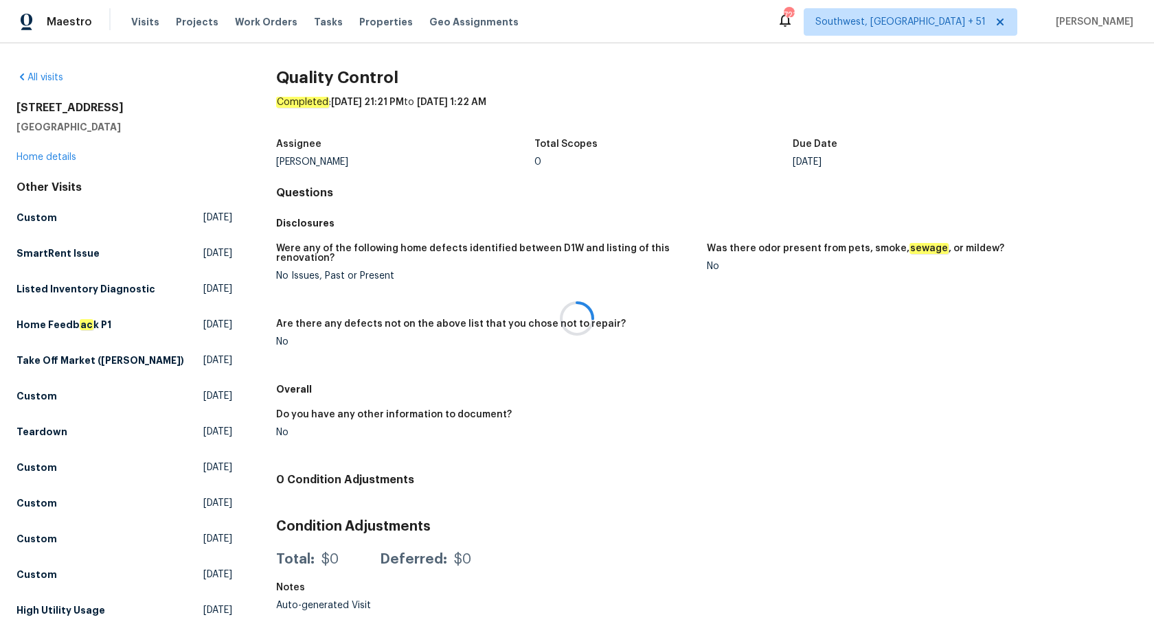
click at [56, 158] on div at bounding box center [577, 318] width 1154 height 637
click at [56, 158] on link "Home details" at bounding box center [46, 157] width 60 height 10
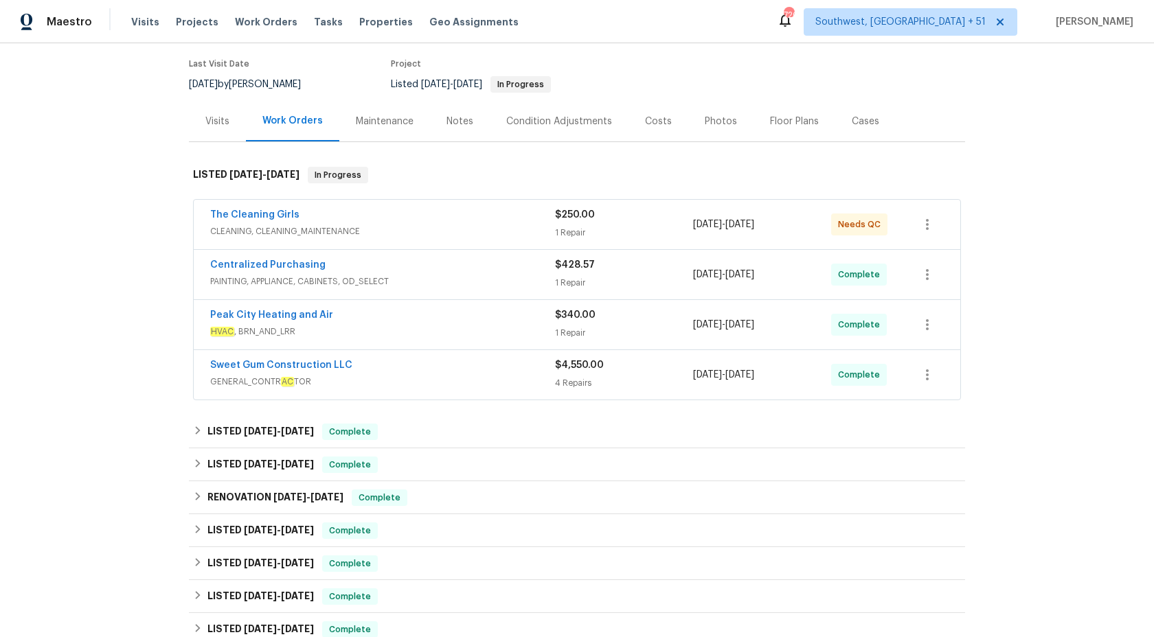
scroll to position [112, 0]
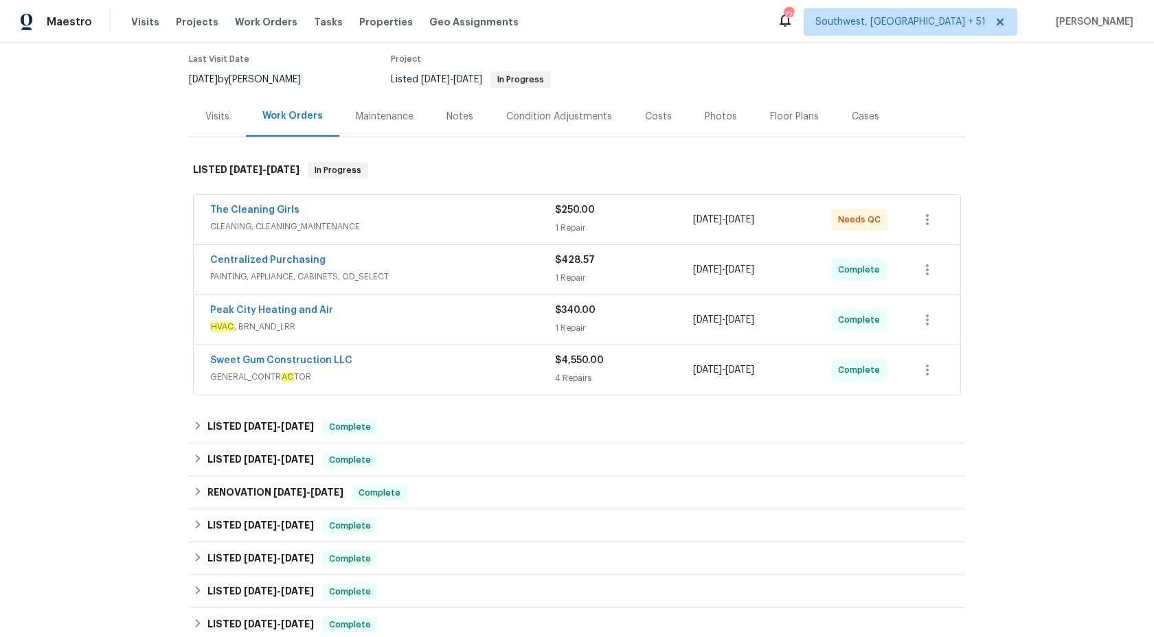
click at [484, 372] on span "GENERAL_CONTR AC TOR" at bounding box center [382, 377] width 345 height 14
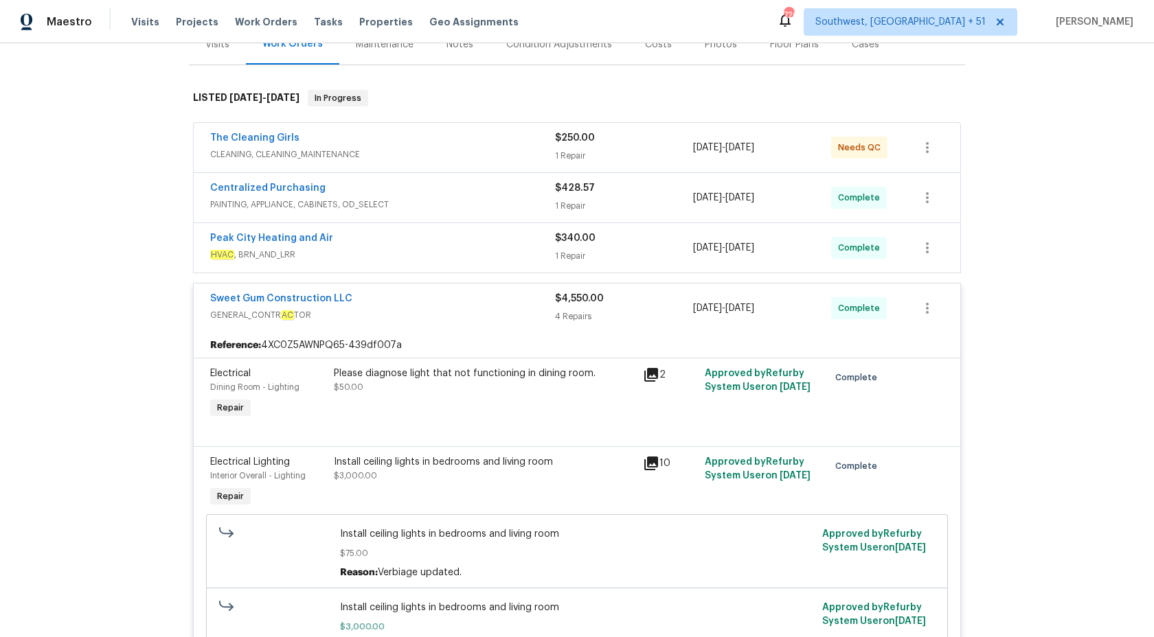
scroll to position [171, 0]
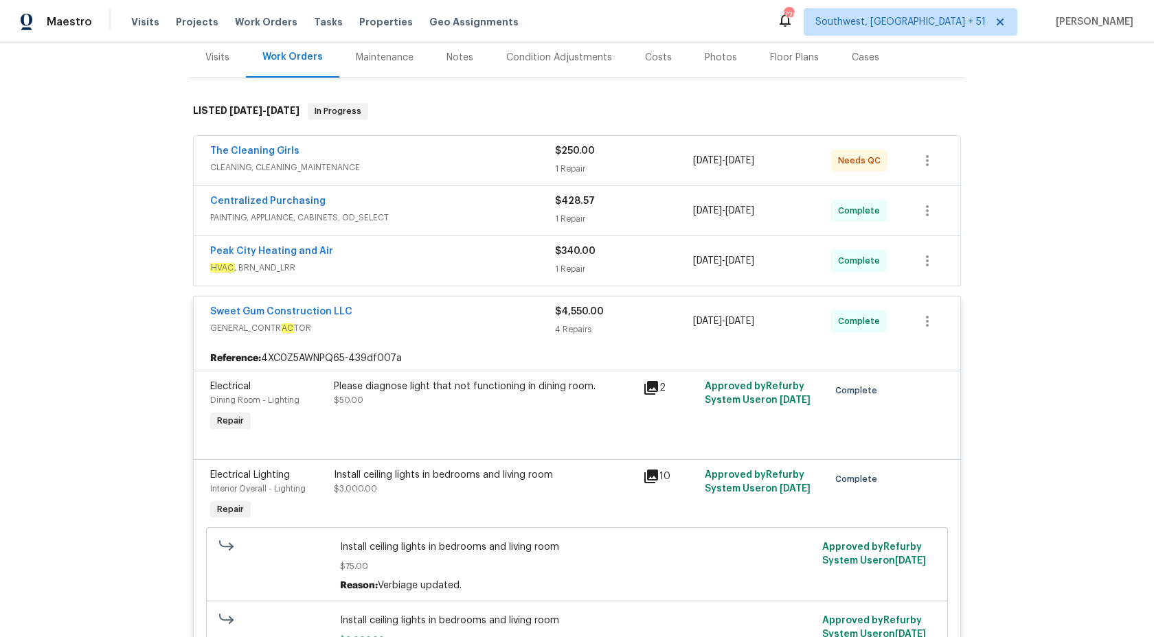
click at [584, 320] on div "$4,550.00 4 Repairs" at bounding box center [624, 321] width 138 height 33
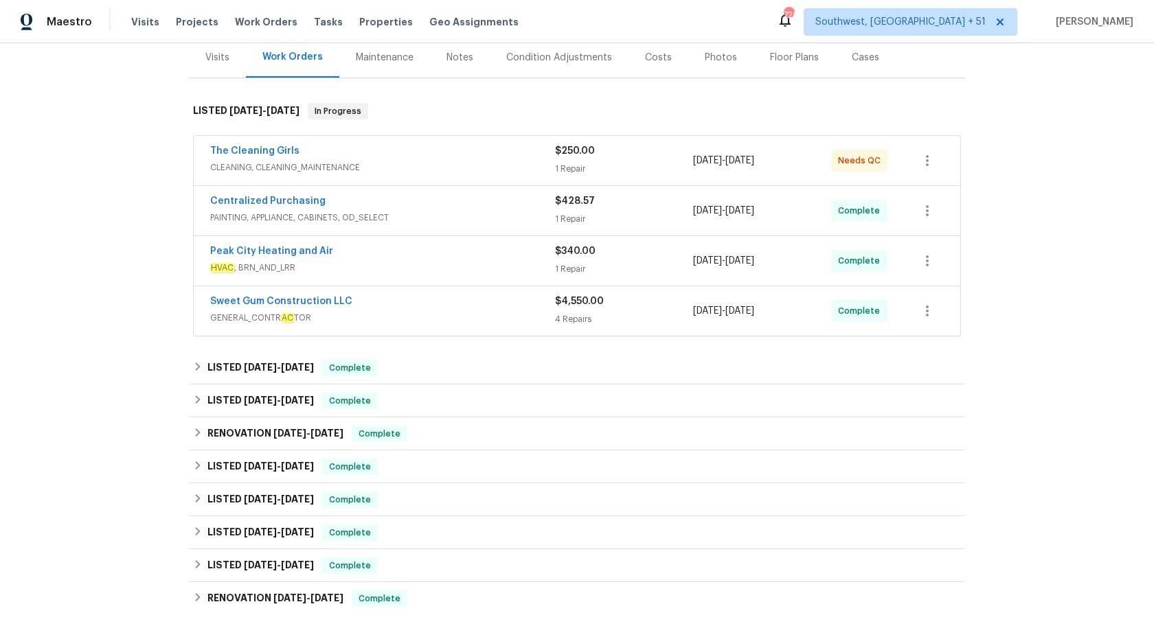
click at [516, 261] on span "HVAC , BRN_AND_LRR" at bounding box center [382, 268] width 345 height 14
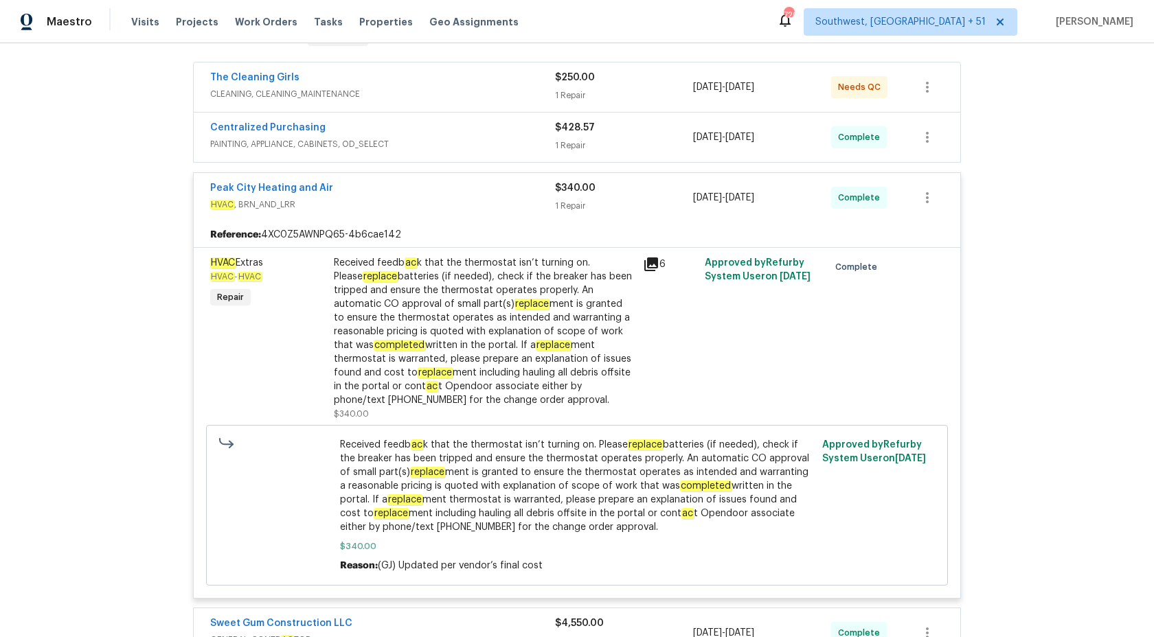
scroll to position [278, 0]
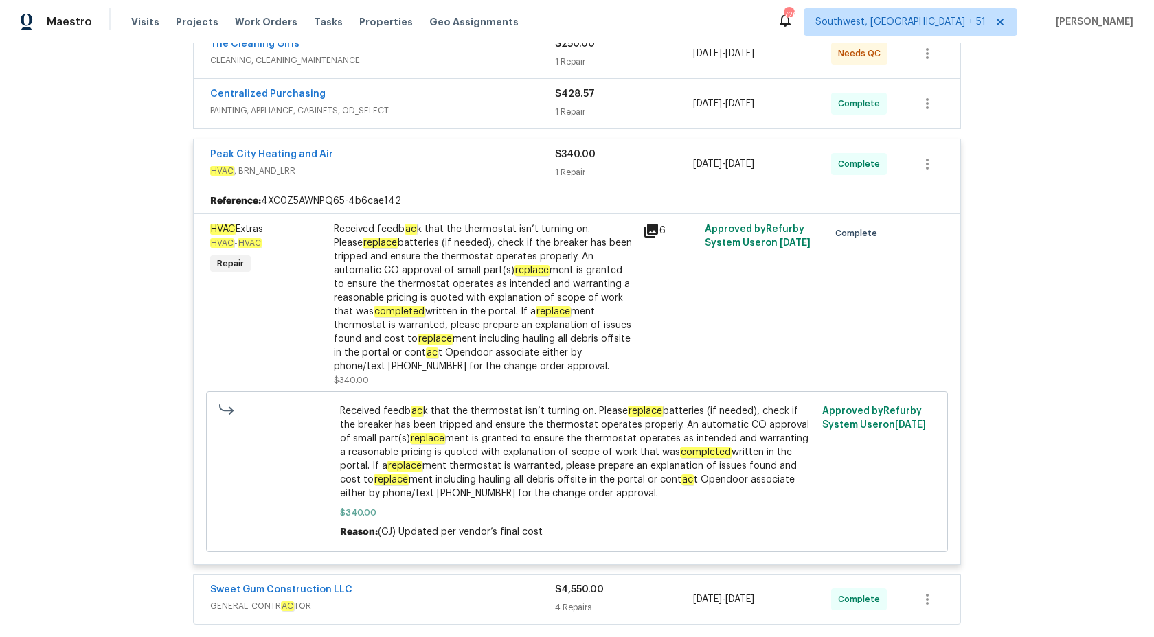
click at [582, 146] on div "Peak City Heating and Air HVAC , BRN_AND_LRR $340.00 1 Repair 9/24/2025 - 9/24/…" at bounding box center [577, 163] width 766 height 49
click at [578, 153] on span "$340.00" at bounding box center [575, 155] width 41 height 10
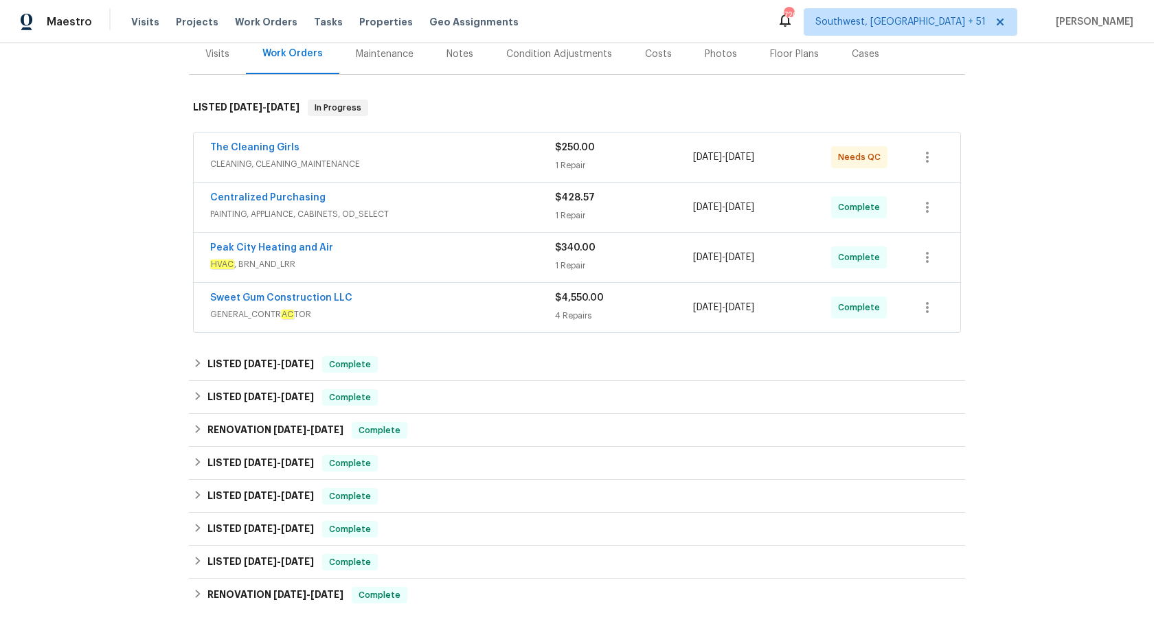
scroll to position [170, 0]
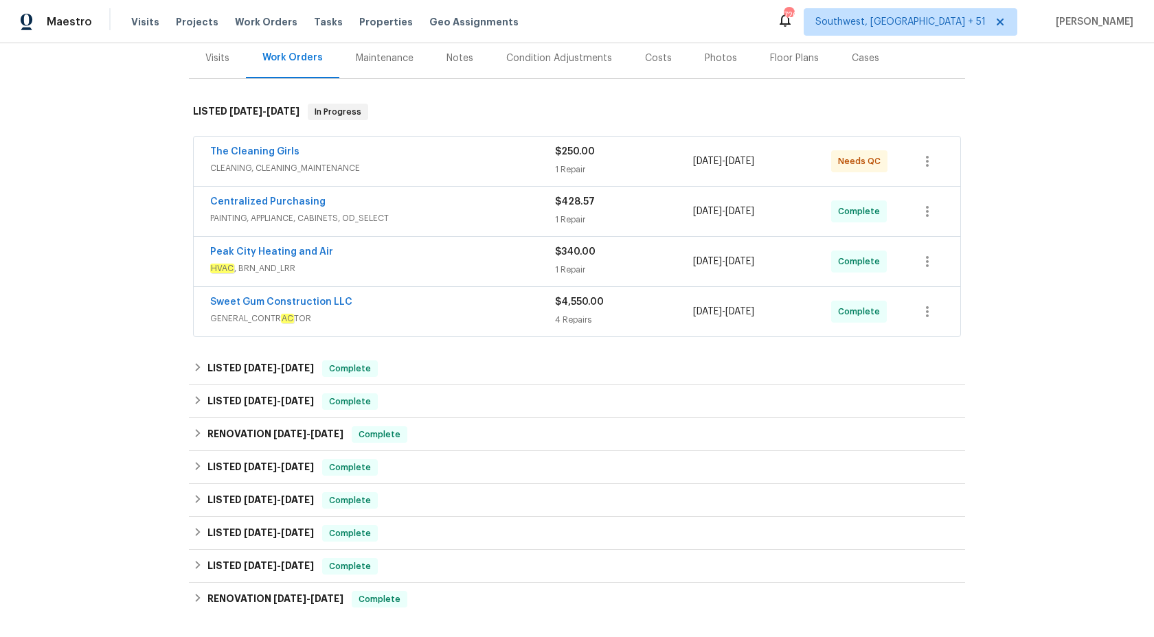
click at [535, 168] on span "CLEANING, CLEANING_MAINTENANCE" at bounding box center [382, 168] width 345 height 14
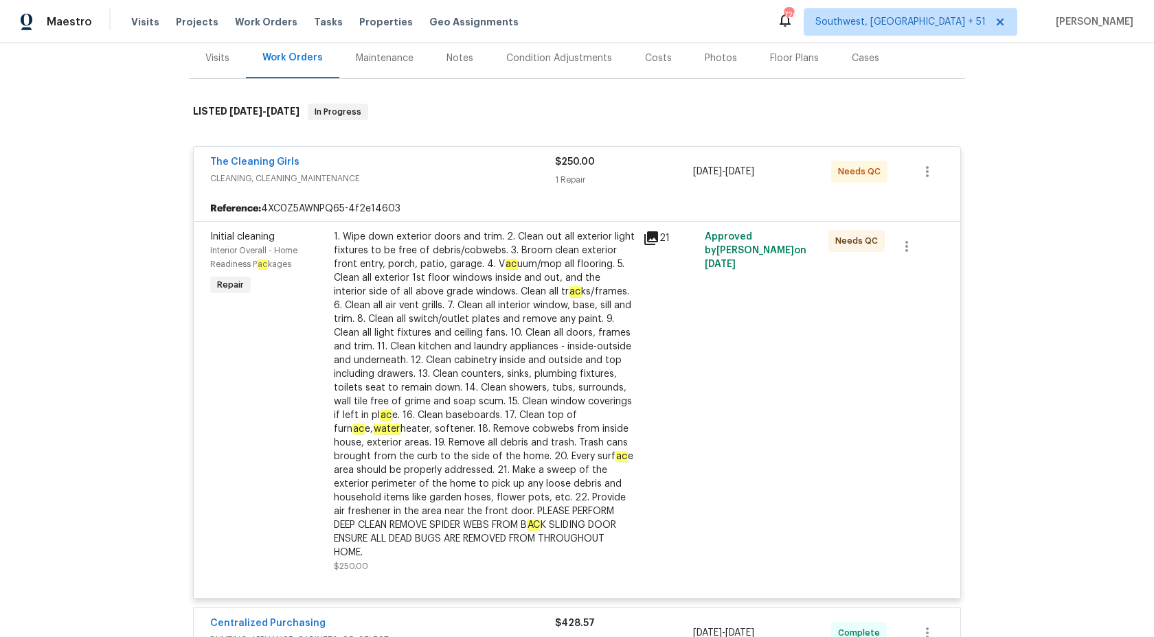
click at [535, 168] on div "The Cleaning Girls" at bounding box center [382, 163] width 345 height 16
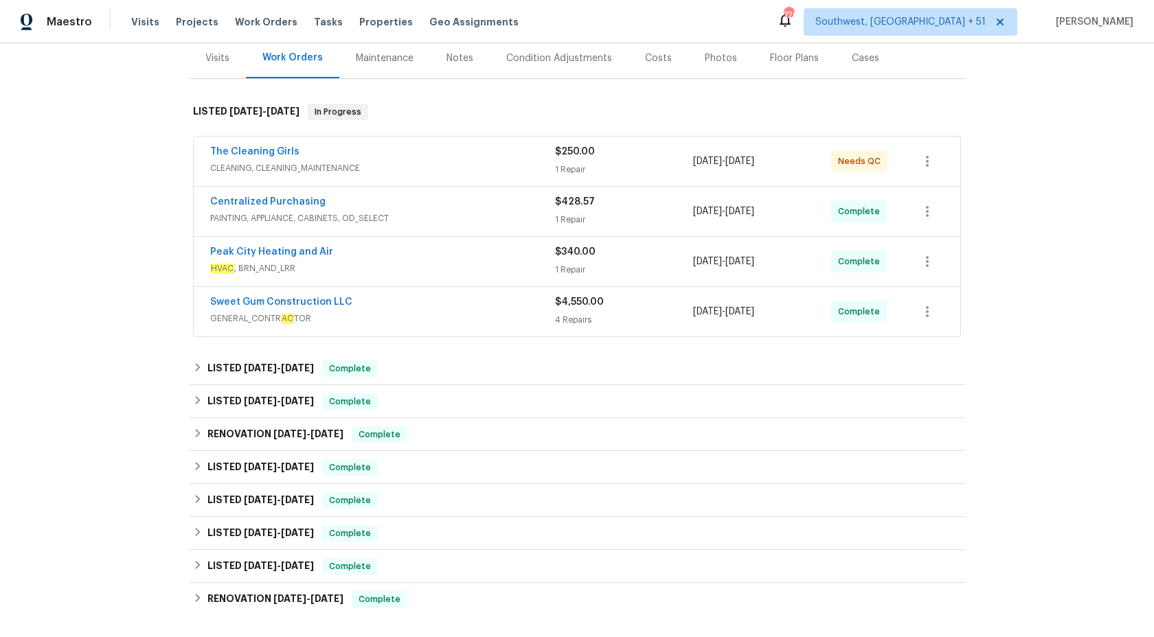
click at [535, 228] on div "Centralized Purchasing PAINTING, APPLIANCE, CABINETS, OD_SELECT $428.57 1 Repai…" at bounding box center [577, 211] width 766 height 49
click at [531, 209] on div "Centralized Purchasing" at bounding box center [382, 203] width 345 height 16
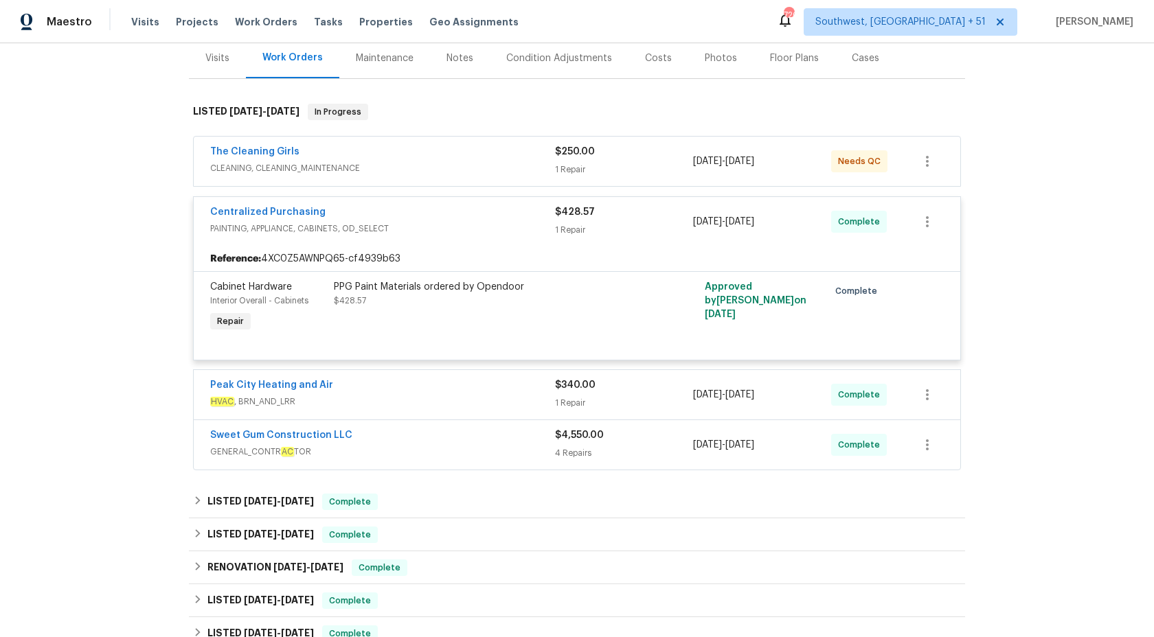
click at [531, 227] on span "PAINTING, APPLIANCE, CABINETS, OD_SELECT" at bounding box center [382, 229] width 345 height 14
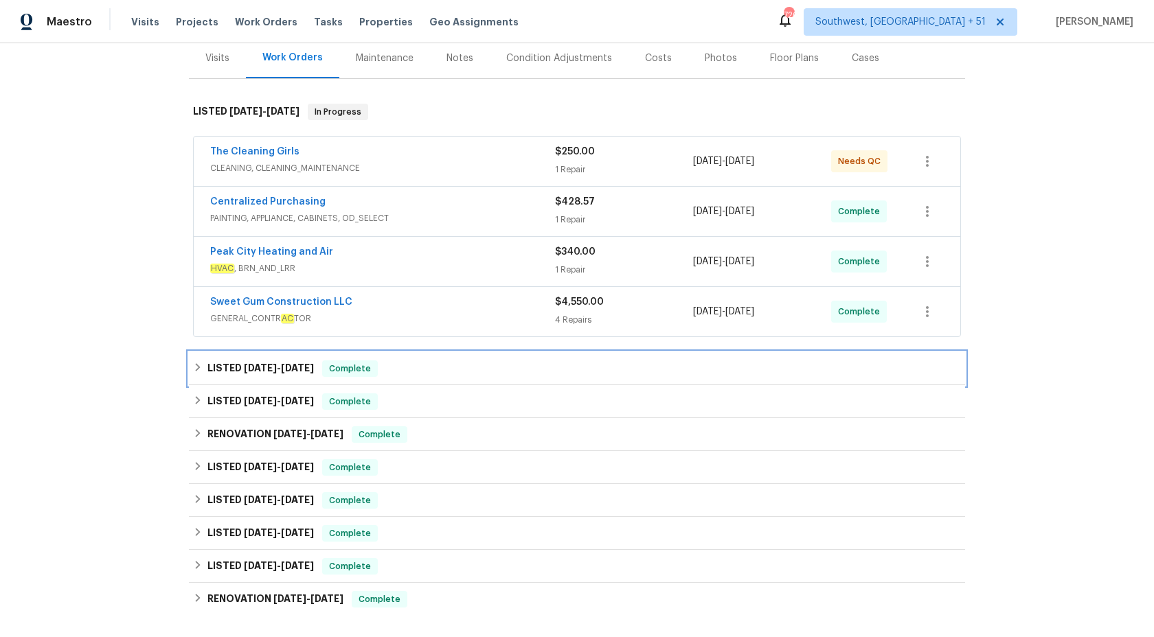
click at [422, 363] on div "LISTED 6/26/25 - 7/1/25 Complete" at bounding box center [577, 369] width 768 height 16
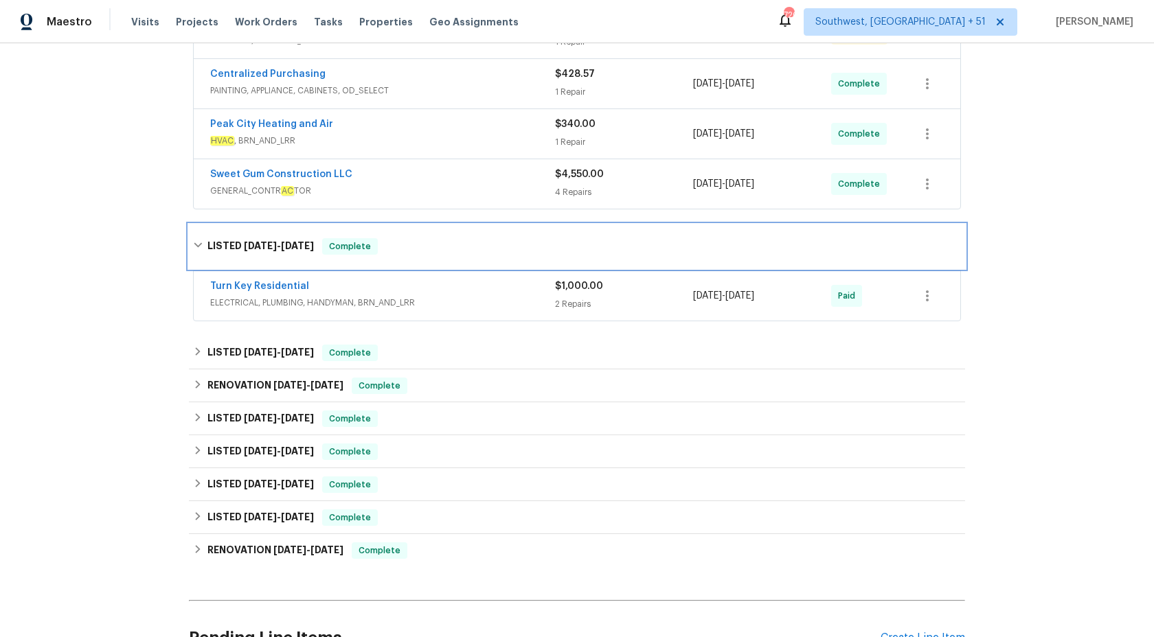
scroll to position [0, 0]
